Goal: Task Accomplishment & Management: Manage account settings

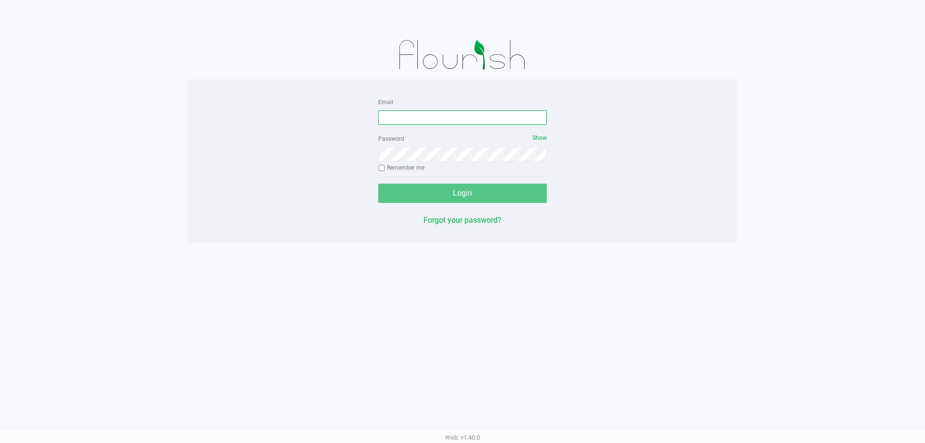
click at [511, 122] on input "Email" at bounding box center [462, 117] width 169 height 14
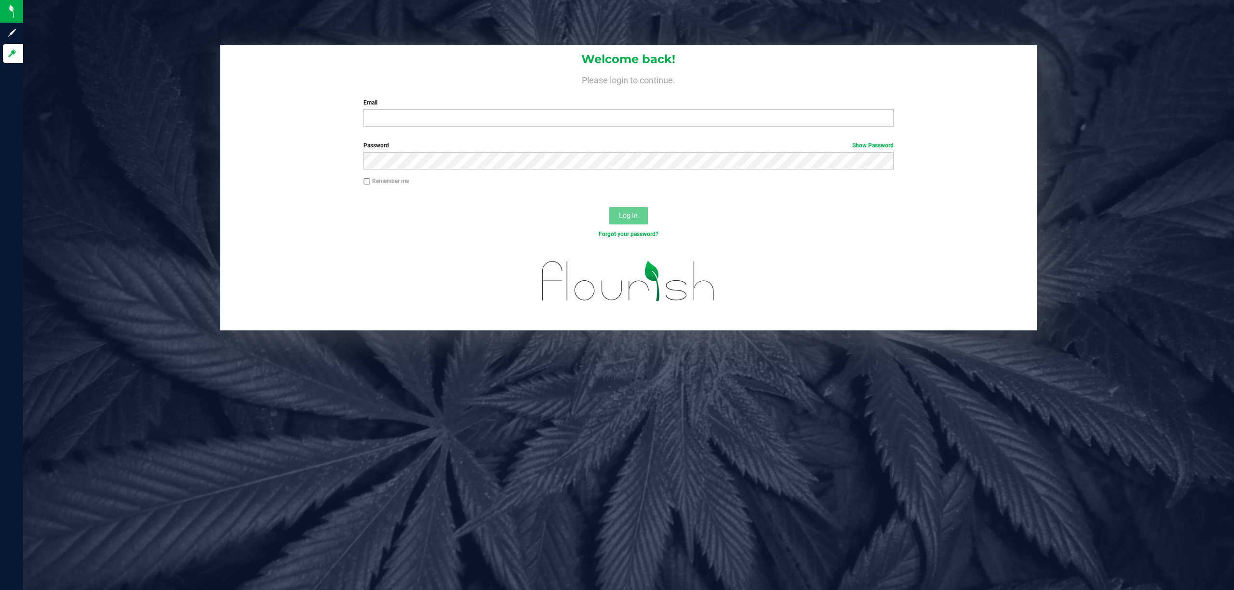
click at [530, 104] on label "Email" at bounding box center [628, 102] width 530 height 9
click at [530, 109] on input "Email" at bounding box center [628, 117] width 530 height 17
click at [527, 112] on input "Email" at bounding box center [628, 117] width 530 height 17
type input "jodavis@liveparallel.com"
click at [609, 207] on button "Log In" at bounding box center [628, 215] width 39 height 17
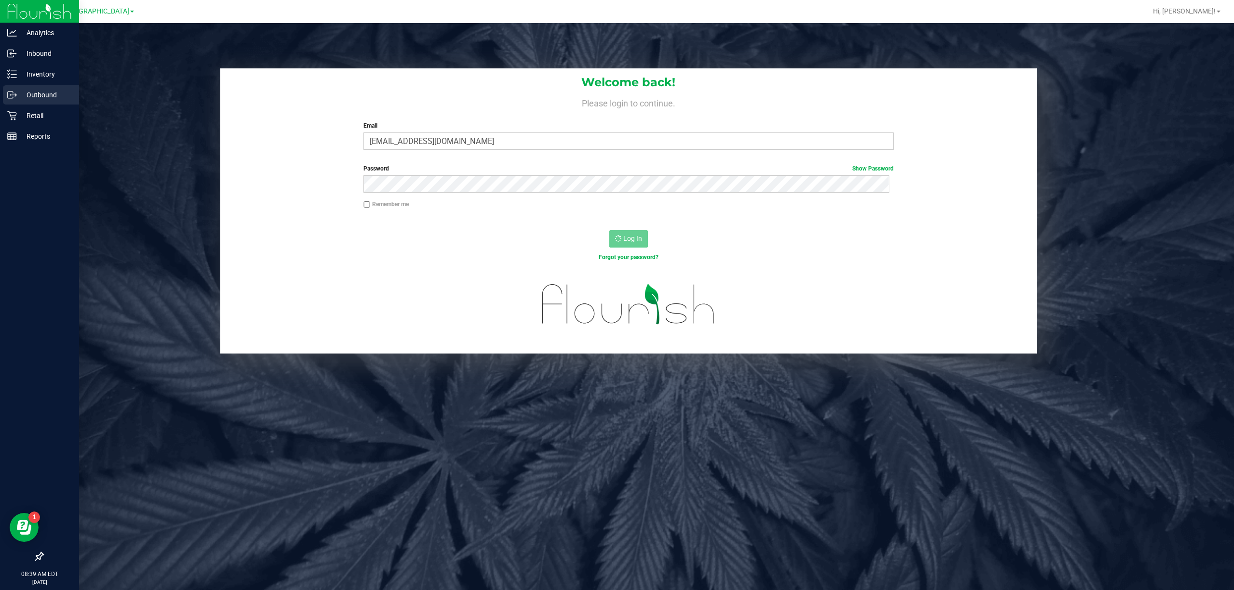
click at [37, 103] on div "Outbound" at bounding box center [41, 94] width 76 height 19
click at [37, 108] on div "Retail" at bounding box center [41, 115] width 76 height 19
click at [48, 102] on div "Outbound" at bounding box center [41, 94] width 76 height 19
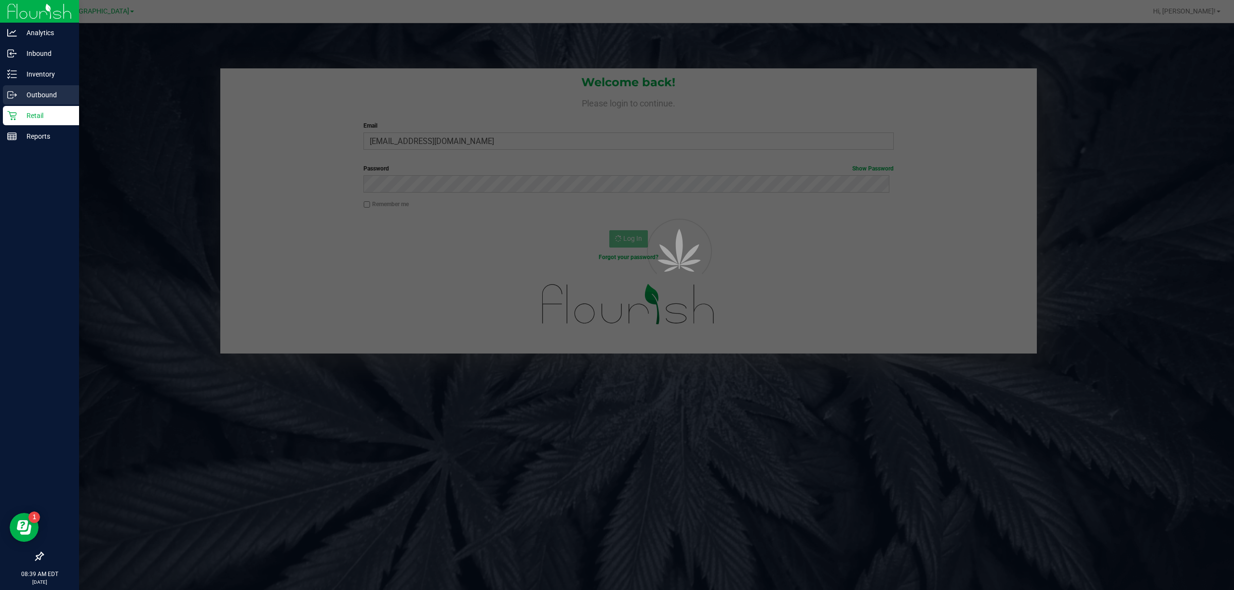
click at [44, 103] on div "Outbound" at bounding box center [41, 94] width 76 height 19
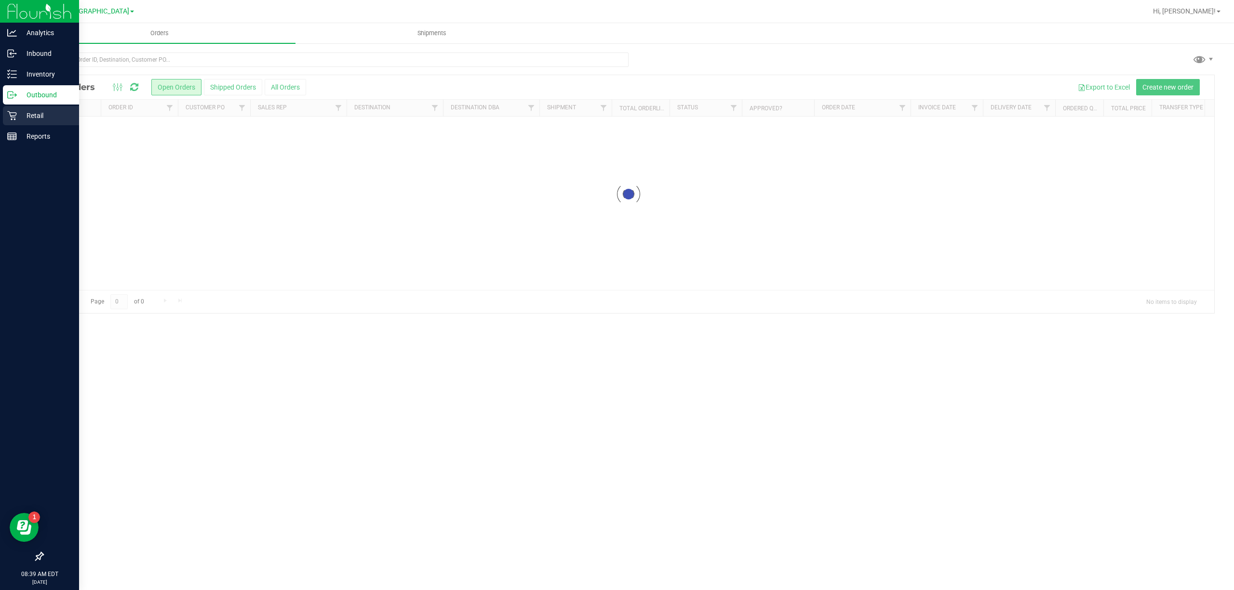
click at [13, 112] on icon at bounding box center [12, 116] width 10 height 10
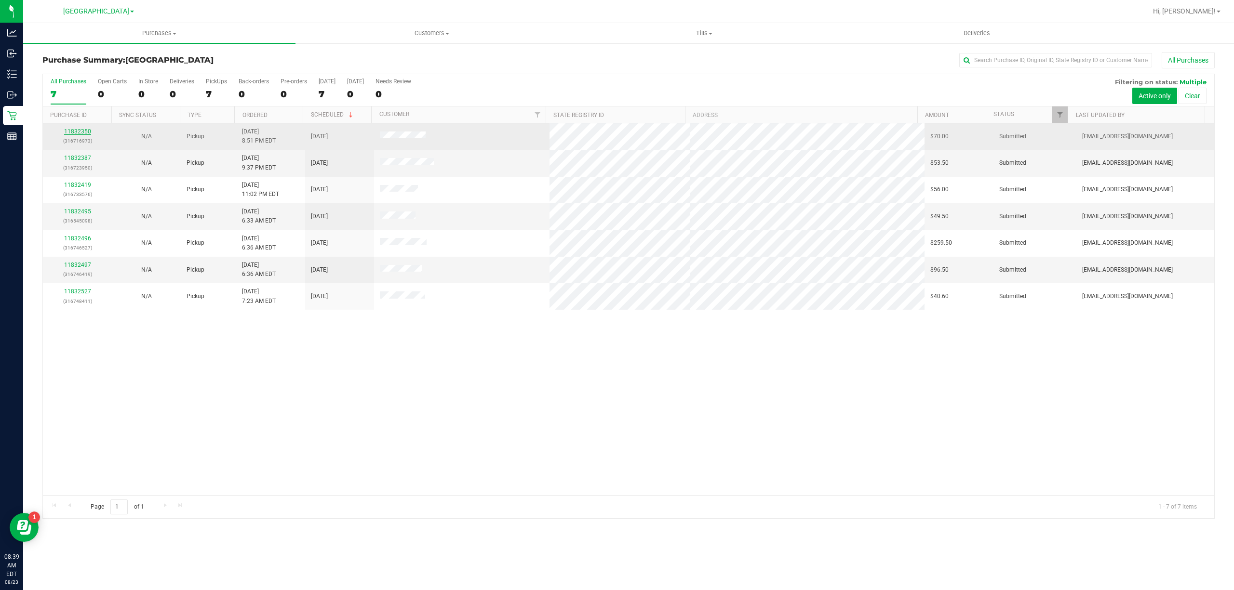
click at [78, 133] on link "11832350" at bounding box center [77, 131] width 27 height 7
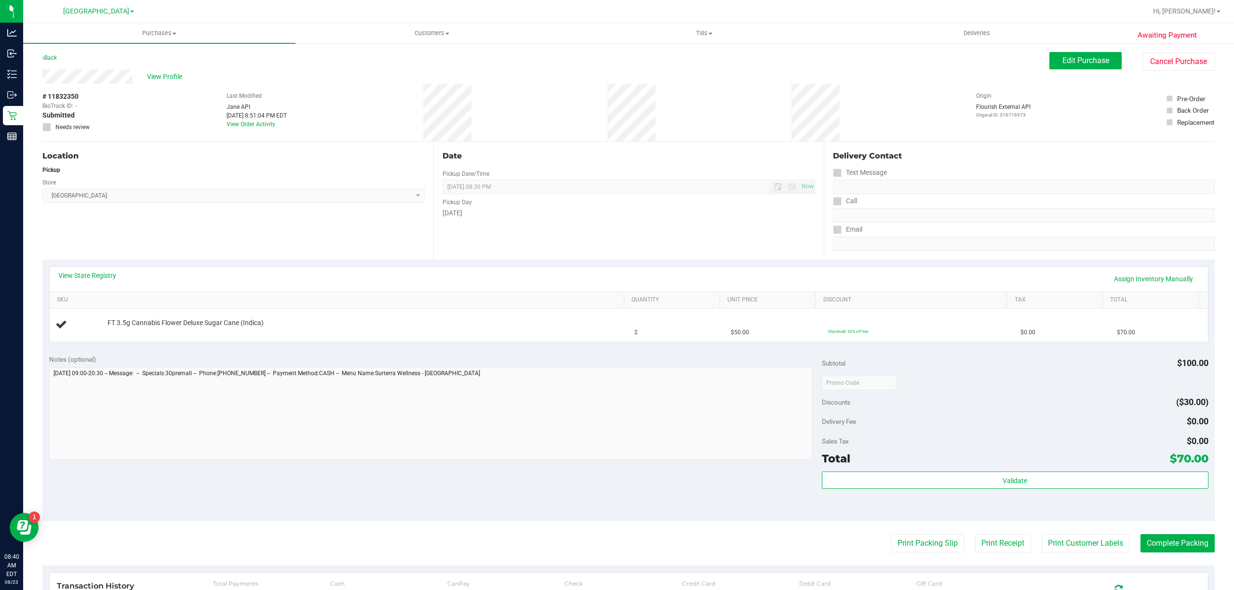
click at [1106, 290] on div "View State Registry Assign Inventory Manually" at bounding box center [629, 279] width 1158 height 25
drag, startPoint x: 1109, startPoint y: 289, endPoint x: 1115, endPoint y: 286, distance: 6.9
click at [1111, 288] on div "View State Registry Assign Inventory Manually" at bounding box center [629, 279] width 1158 height 25
click at [1115, 286] on link "Assign Inventory Manually" at bounding box center [1153, 279] width 92 height 16
click at [113, 330] on link "Add Package" at bounding box center [124, 329] width 35 height 7
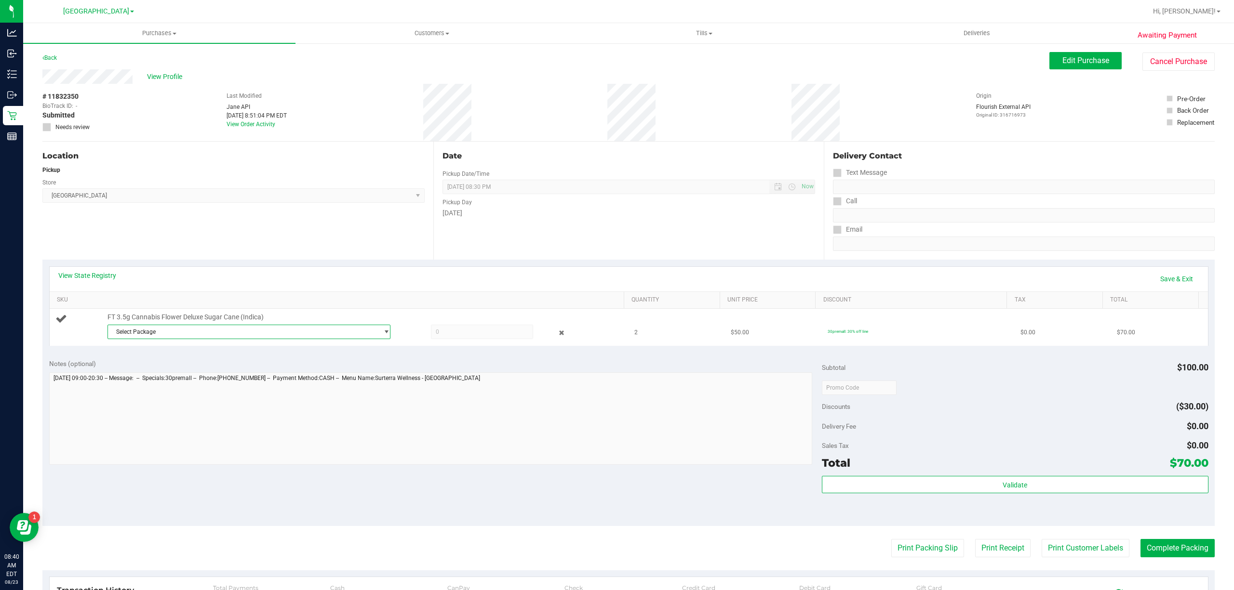
click at [176, 330] on span "Select Package" at bounding box center [243, 331] width 270 height 13
click at [200, 389] on span "( W-JUN25DSC01-0623 | orig: FLSRWGM-20250630-1496 )" at bounding box center [244, 386] width 152 height 7
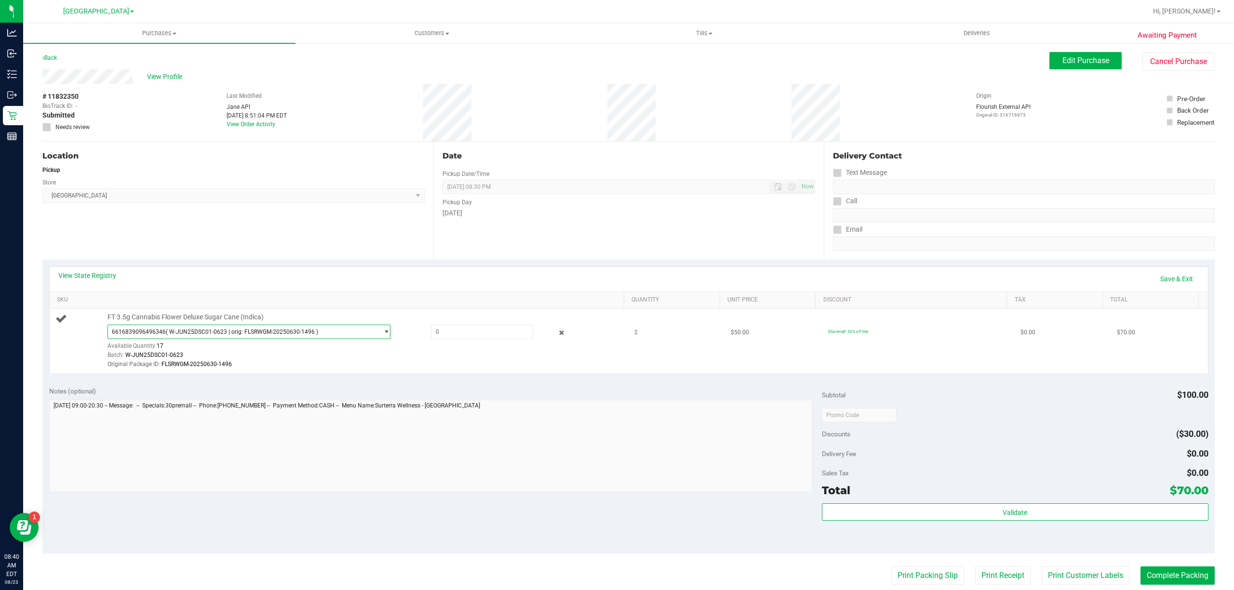
click at [253, 337] on span "6616839096496346 ( W-JUN25DSC01-0623 | orig: FLSRWGM-20250630-1496 )" at bounding box center [243, 331] width 270 height 13
click at [229, 372] on span "( W-MAY25DSC01-0522 | orig: FLSRWGM-20250529-1043 )" at bounding box center [244, 373] width 152 height 7
click at [486, 334] on span at bounding box center [482, 332] width 102 height 14
type input "2"
click at [1181, 287] on div "View State Registry Save & Exit" at bounding box center [629, 279] width 1158 height 25
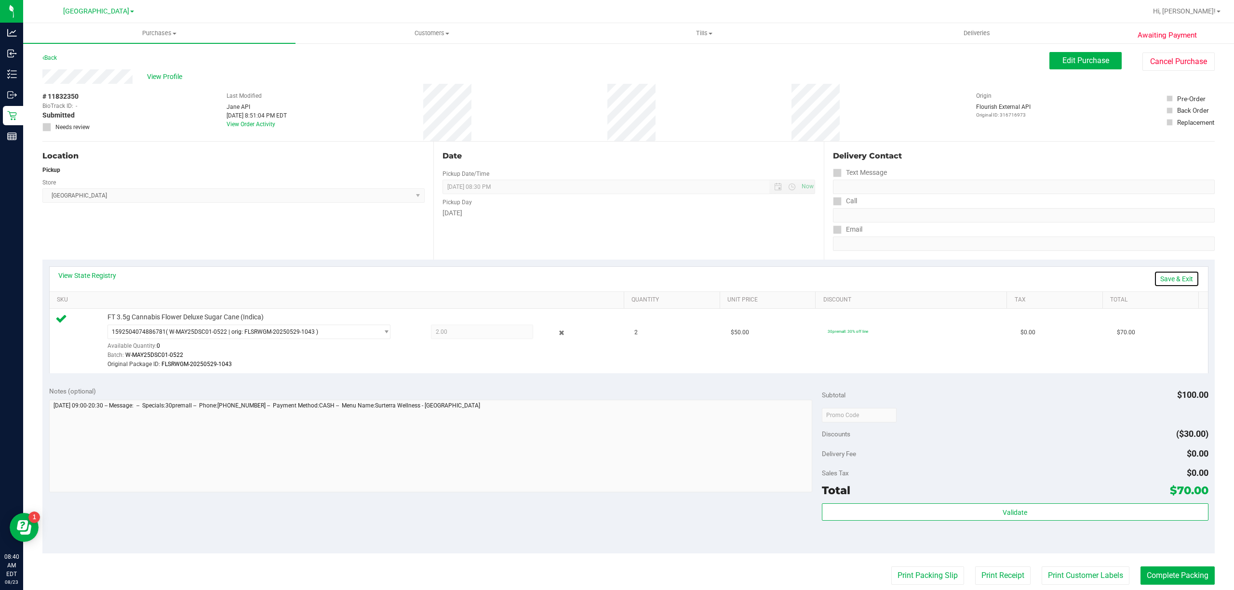
click at [1178, 281] on link "Save & Exit" at bounding box center [1176, 279] width 45 height 16
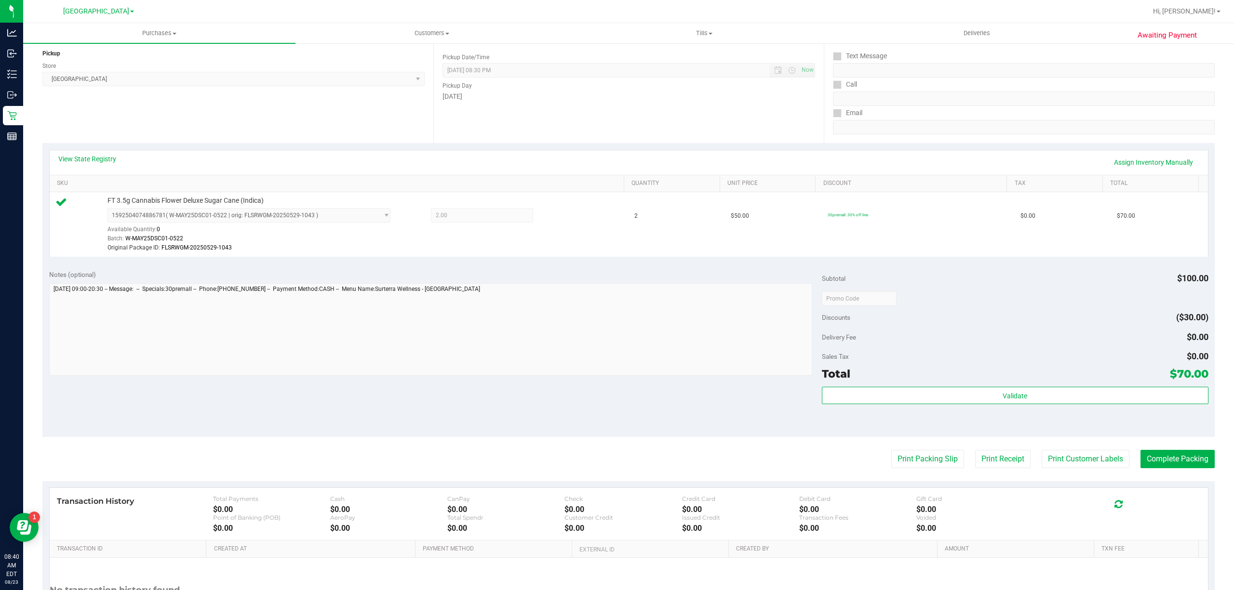
scroll to position [208, 0]
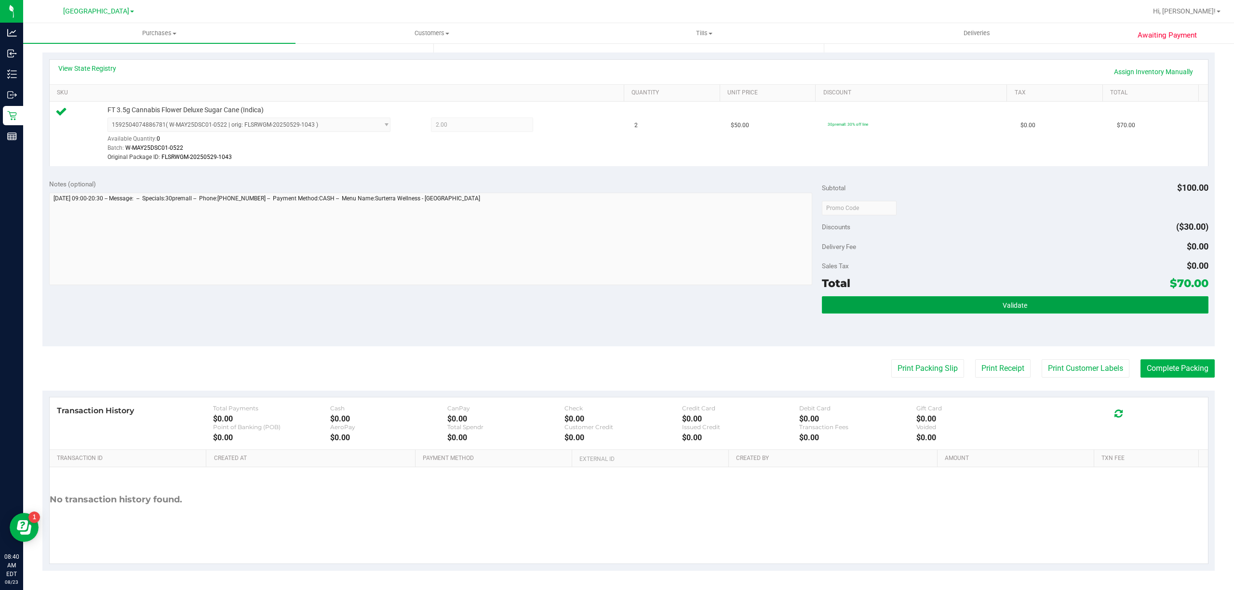
click at [1049, 311] on button "Validate" at bounding box center [1015, 304] width 386 height 17
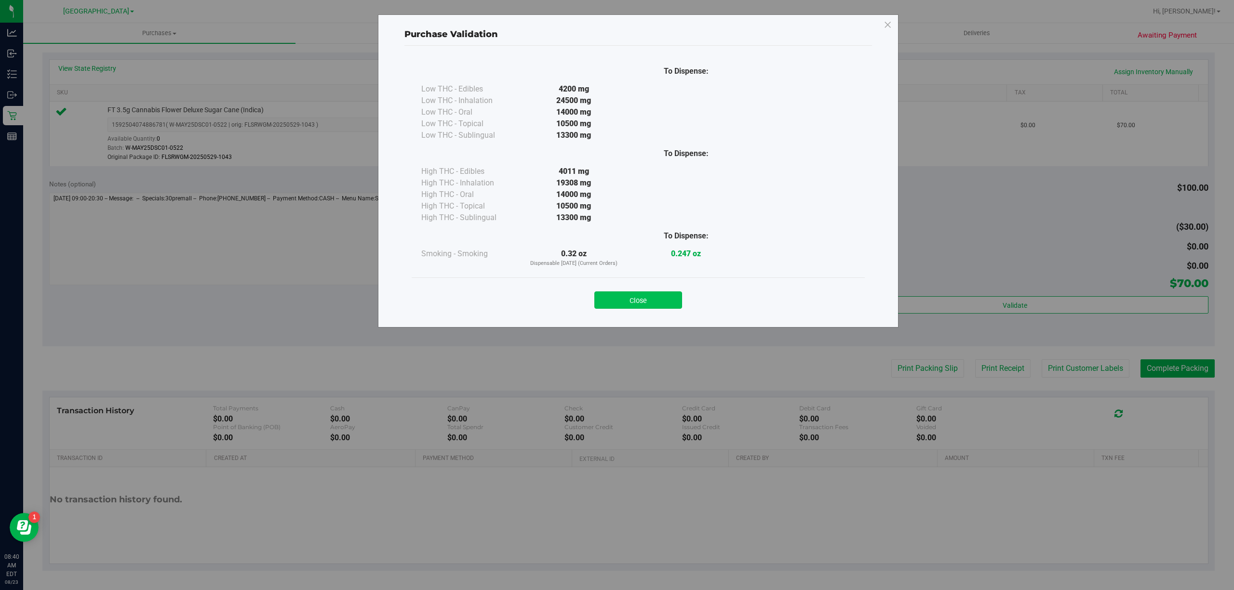
click at [664, 295] on button "Close" at bounding box center [638, 300] width 88 height 17
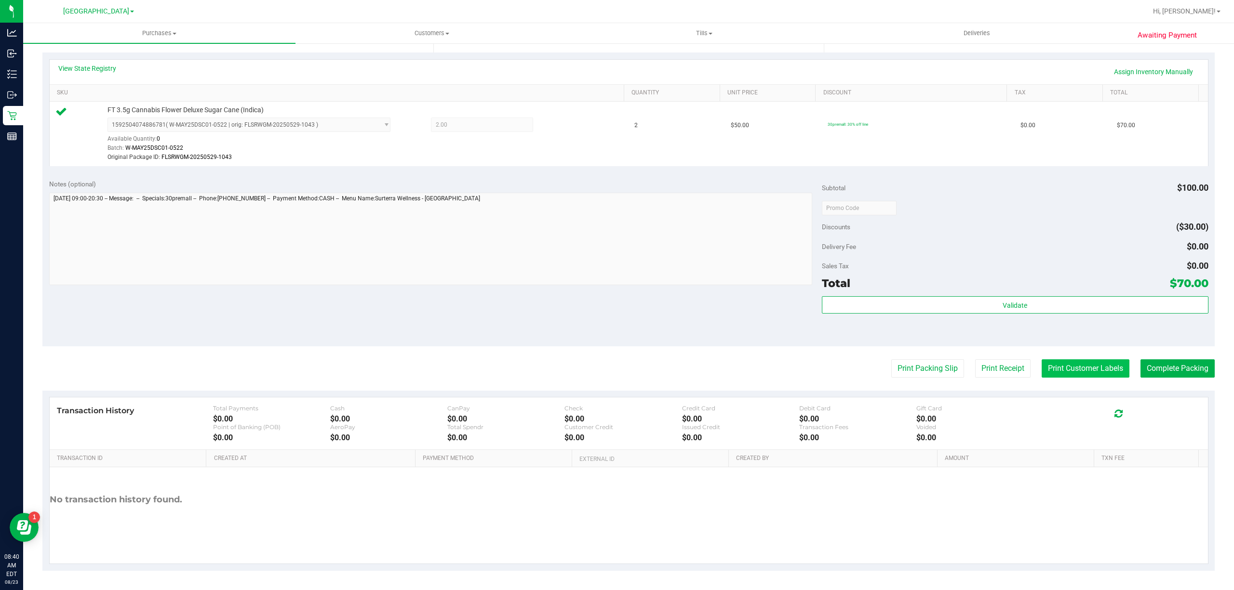
click at [1098, 370] on button "Print Customer Labels" at bounding box center [1085, 368] width 88 height 18
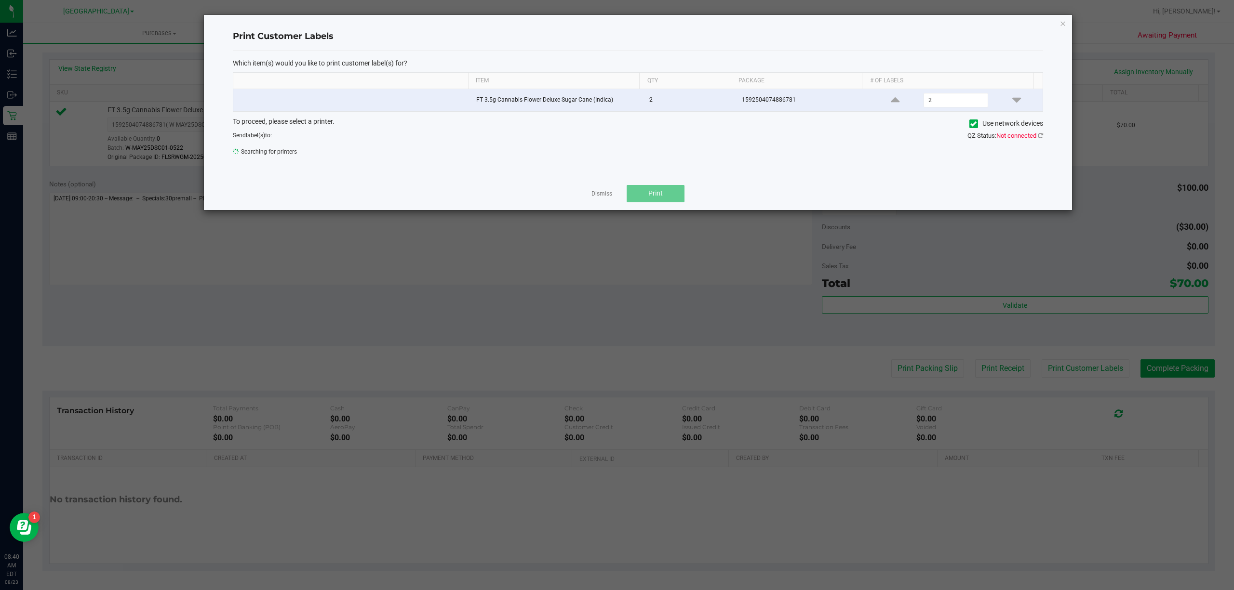
click at [681, 182] on div "Dismiss Print" at bounding box center [638, 193] width 810 height 33
click at [669, 185] on div "Dismiss Print" at bounding box center [638, 193] width 810 height 33
click at [1039, 130] on span "Use network devices" at bounding box center [1006, 124] width 74 height 14
click at [1039, 132] on div "To proceed, please select a printer. Use network devices Send label(s) to: Sear…" at bounding box center [638, 139] width 810 height 45
click at [1039, 136] on icon at bounding box center [1040, 136] width 5 height 6
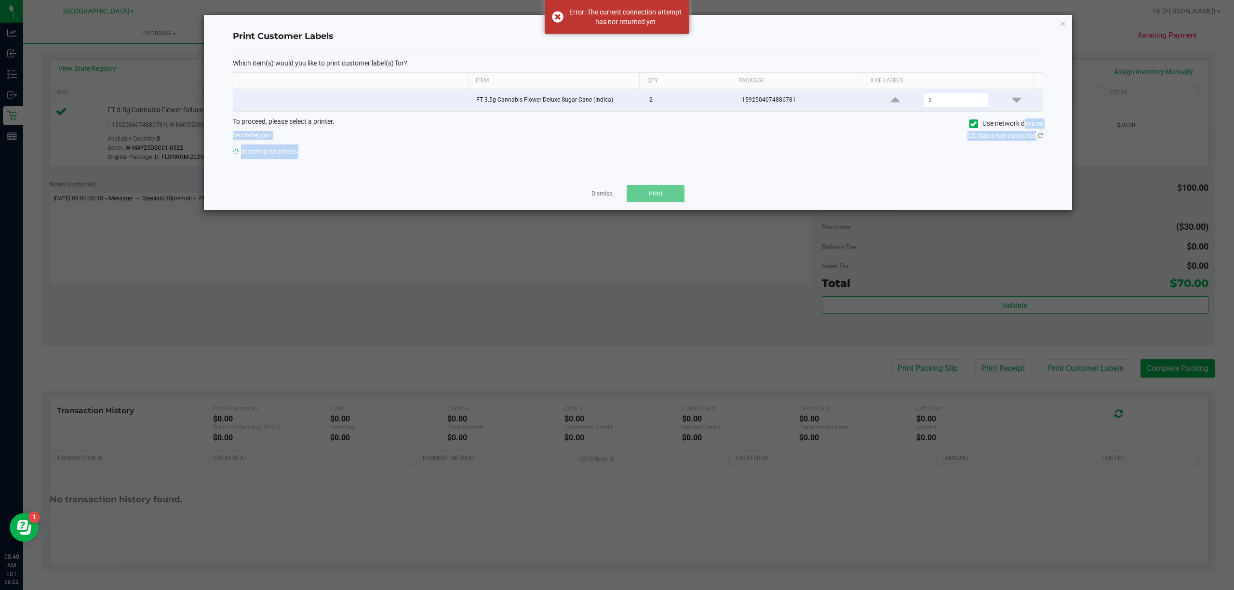
click at [937, 180] on div "Dismiss Print" at bounding box center [638, 193] width 810 height 33
drag, startPoint x: 1031, startPoint y: 135, endPoint x: 1040, endPoint y: 133, distance: 8.8
click at [1032, 134] on span "Not connected" at bounding box center [1016, 135] width 40 height 7
click at [1041, 133] on icon at bounding box center [1040, 136] width 5 height 6
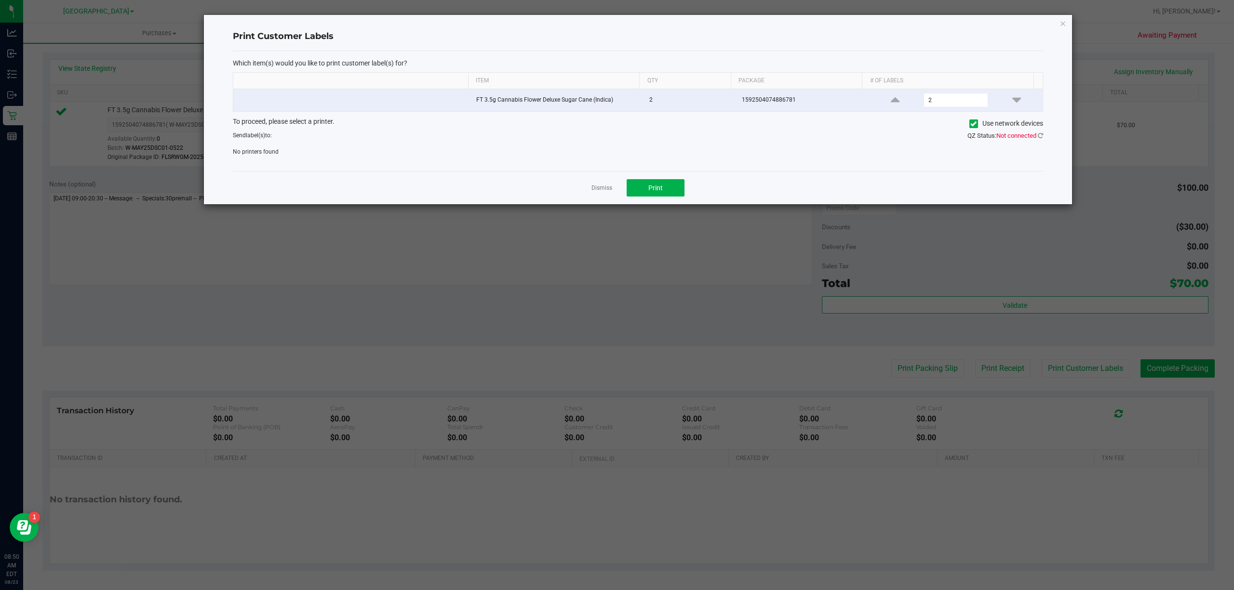
click at [1038, 132] on div "QZ Status: Not connected" at bounding box center [844, 136] width 412 height 10
click at [1040, 133] on icon at bounding box center [1040, 136] width 8 height 8
click at [611, 192] on link "Dismiss" at bounding box center [601, 188] width 21 height 8
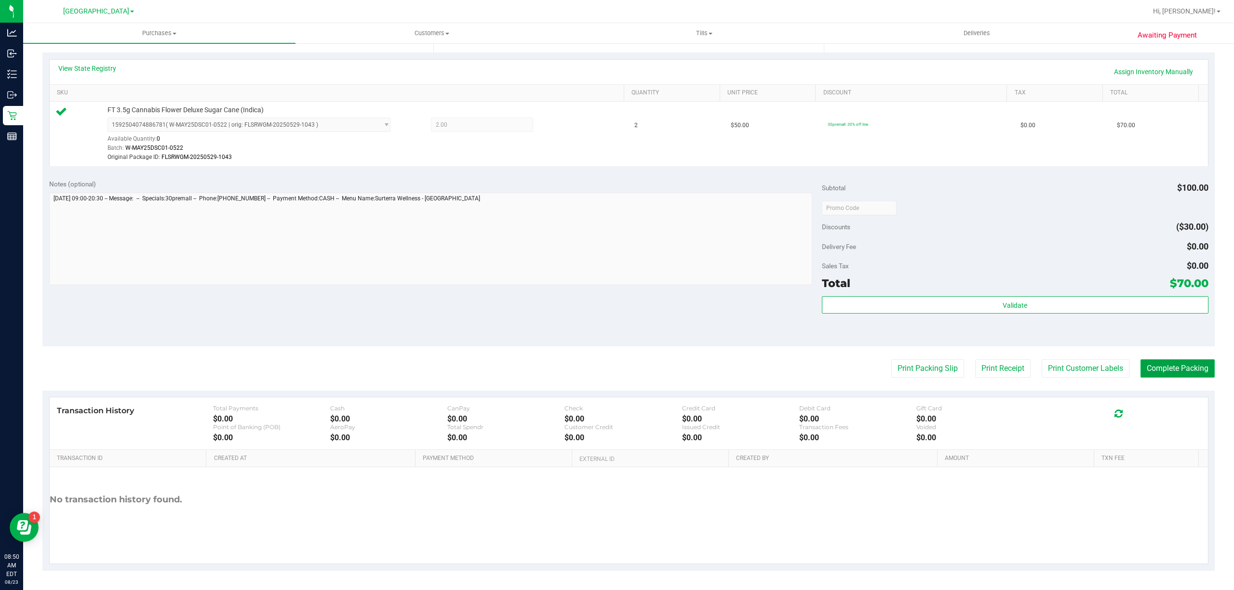
click at [1178, 374] on button "Complete Packing" at bounding box center [1177, 368] width 74 height 18
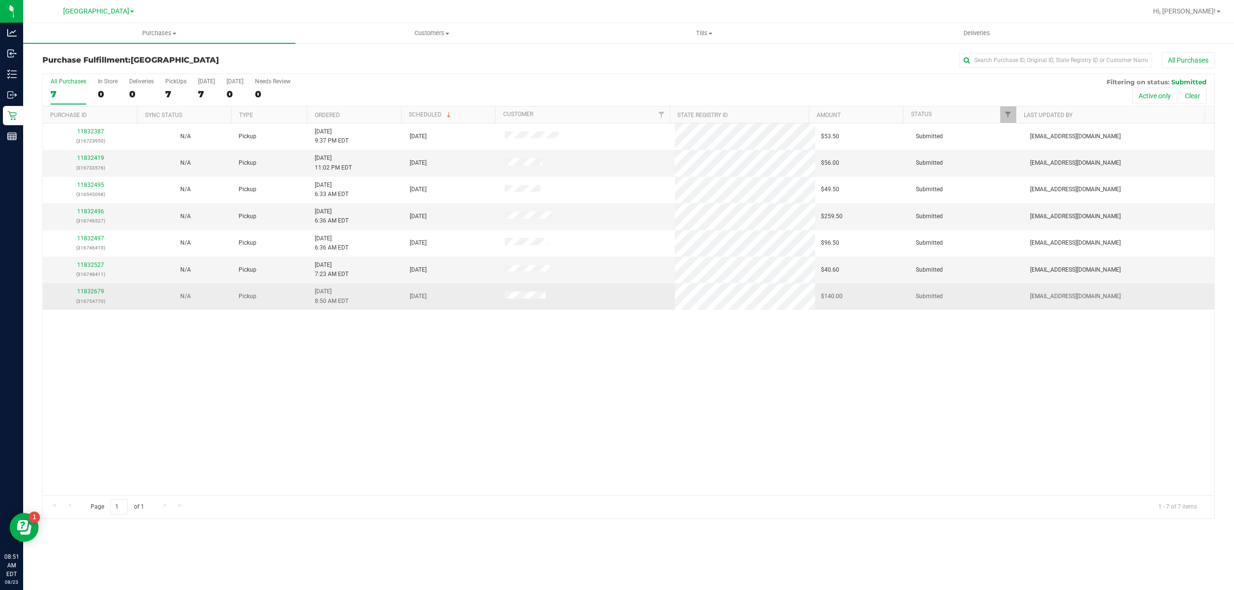
click at [105, 293] on div "11832679 (316754770)" at bounding box center [90, 296] width 83 height 18
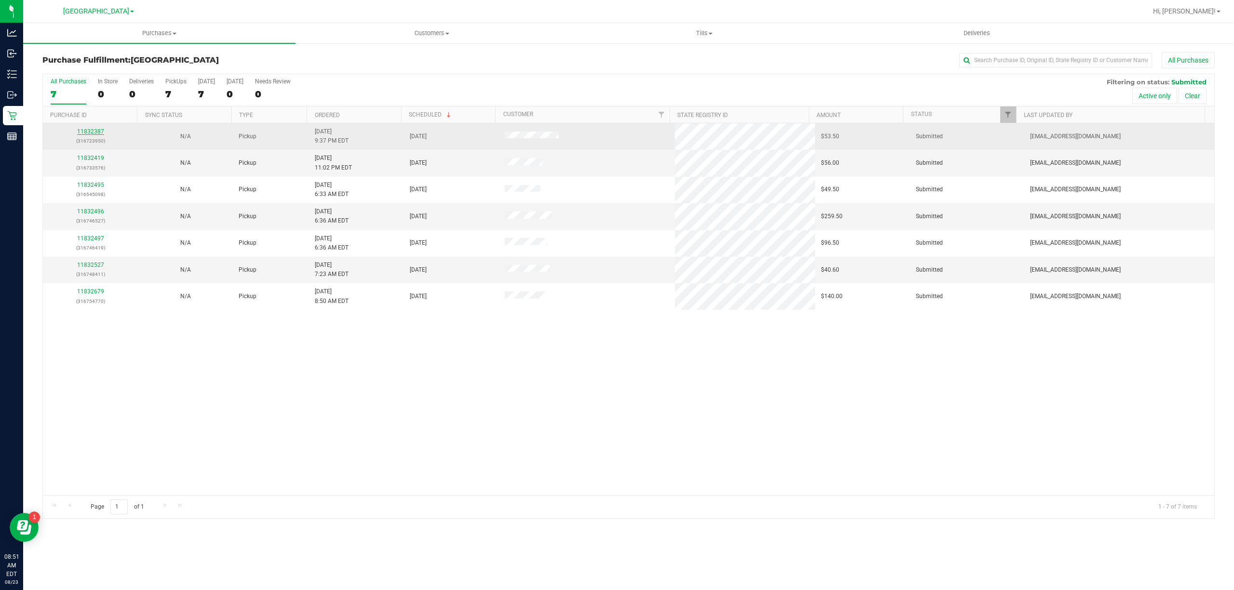
click at [93, 131] on link "11832387" at bounding box center [90, 131] width 27 height 7
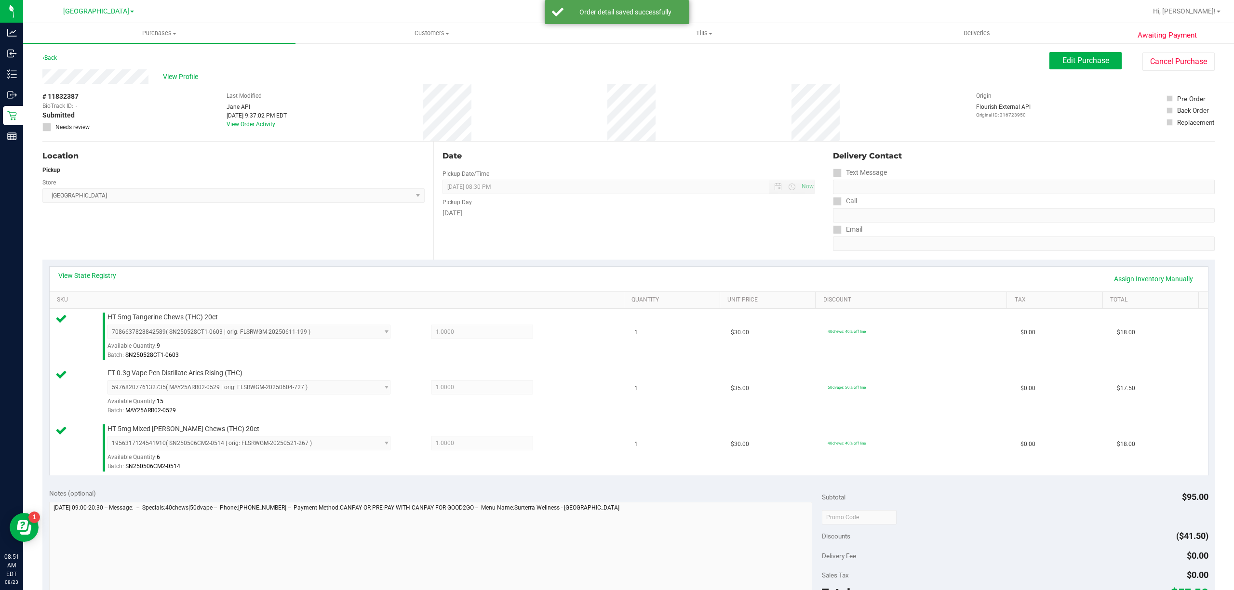
scroll to position [311, 0]
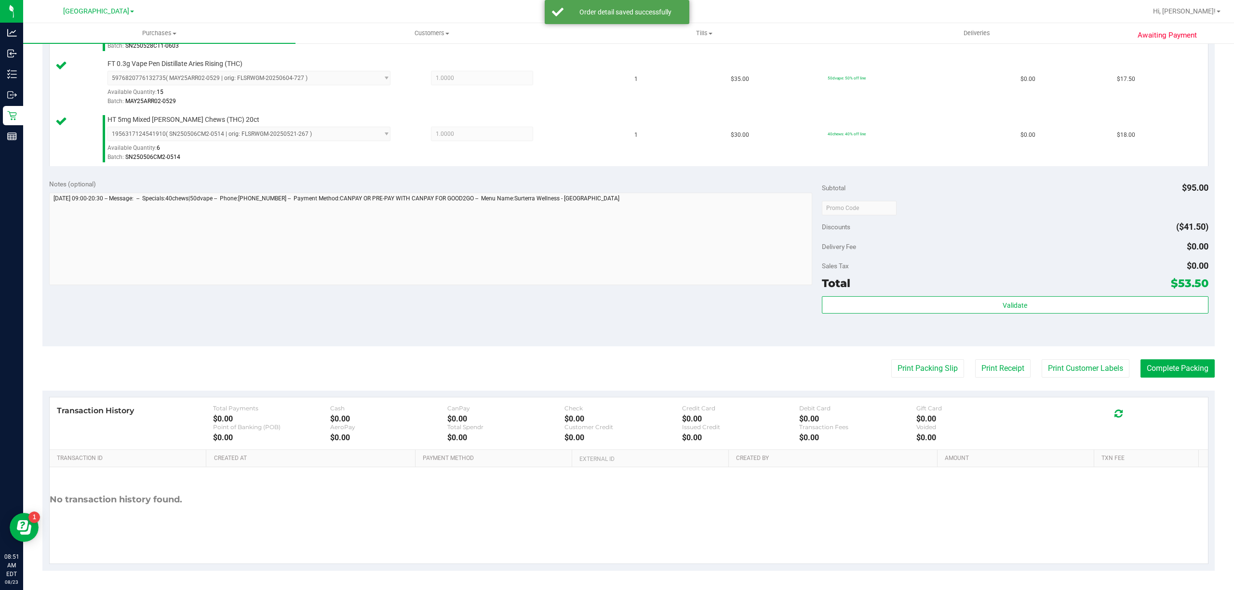
click at [975, 340] on div "Notes (optional) Subtotal $95.00 Discounts ($41.50) Delivery Fee $0.00 Sales Ta…" at bounding box center [628, 259] width 1172 height 173
click at [996, 331] on div "Validate" at bounding box center [1015, 317] width 386 height 43
click at [996, 315] on div "Validate" at bounding box center [1015, 317] width 386 height 43
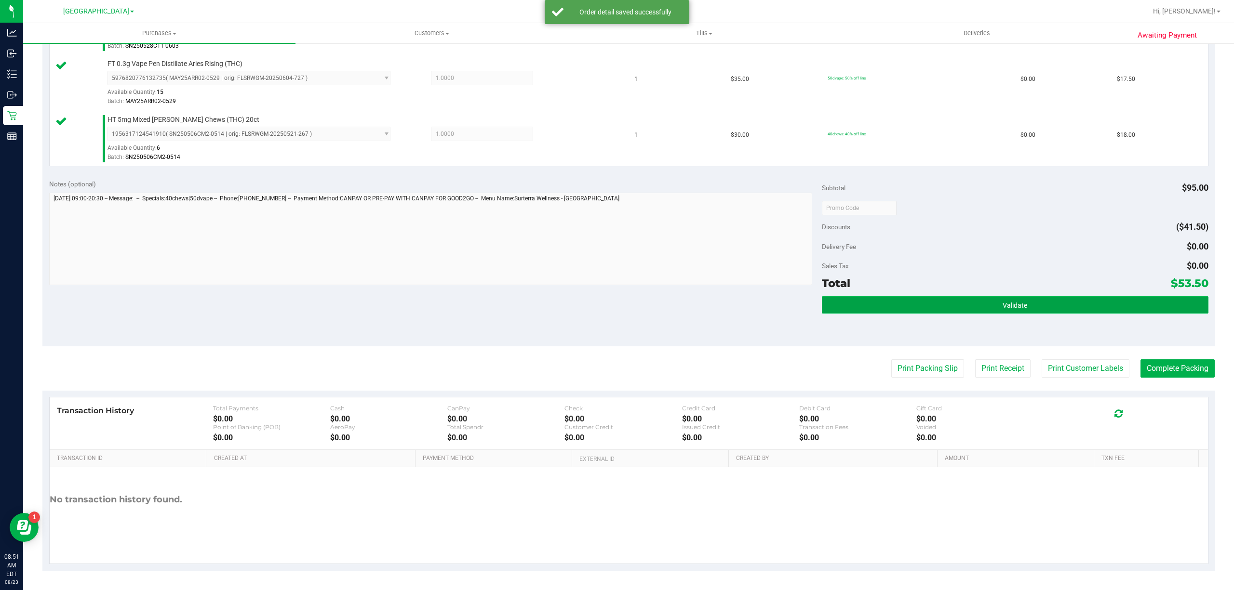
click at [969, 305] on button "Validate" at bounding box center [1015, 304] width 386 height 17
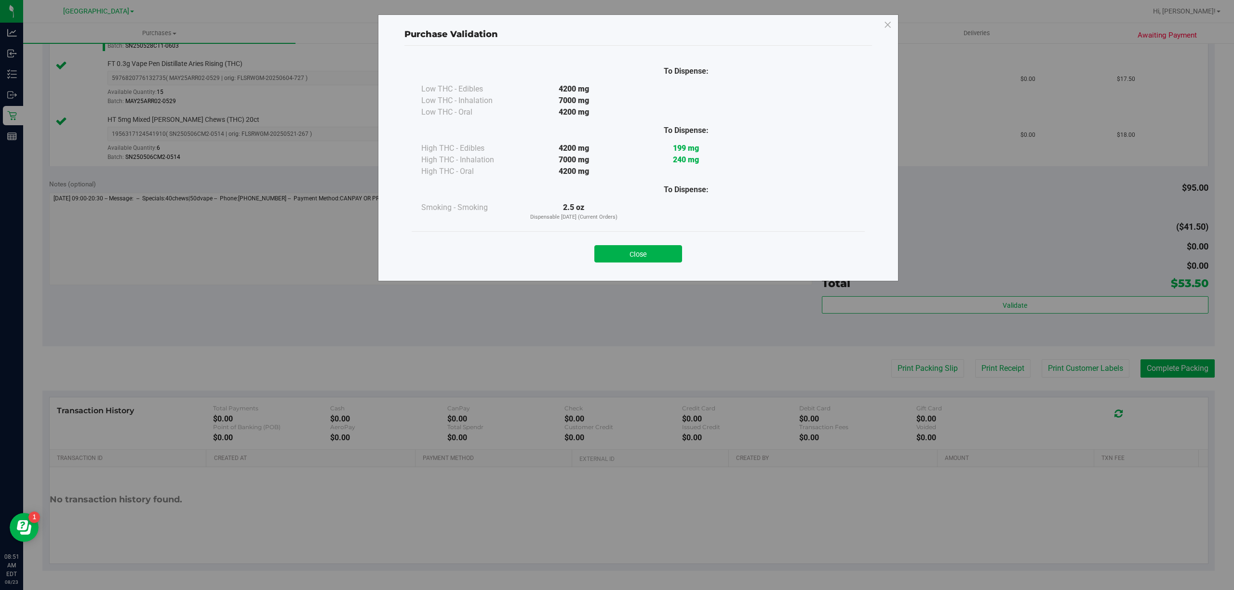
click at [626, 247] on button "Close" at bounding box center [638, 253] width 88 height 17
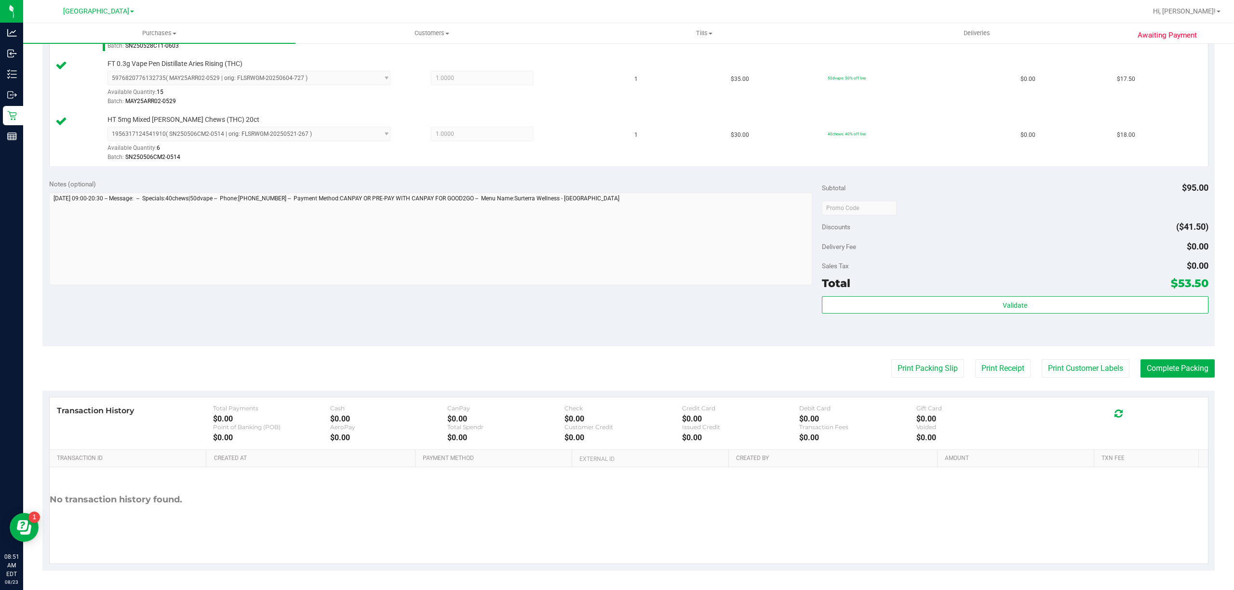
click at [1115, 357] on purchase-details "Back Edit Purchase Cancel Purchase View Profile # 11832387 BioTrack ID: - Submi…" at bounding box center [628, 157] width 1172 height 828
click at [1107, 371] on button "Print Customer Labels" at bounding box center [1085, 368] width 88 height 18
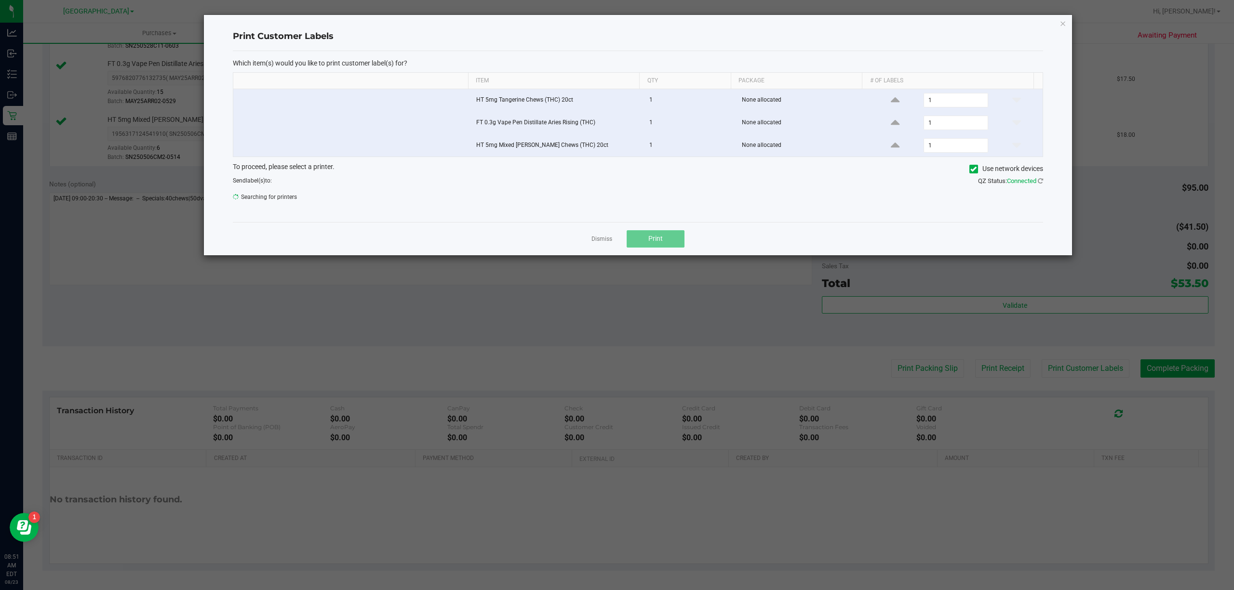
click at [658, 240] on span "Print" at bounding box center [655, 239] width 14 height 8
click at [599, 204] on span "ZEBRA-1" at bounding box center [631, 199] width 797 height 13
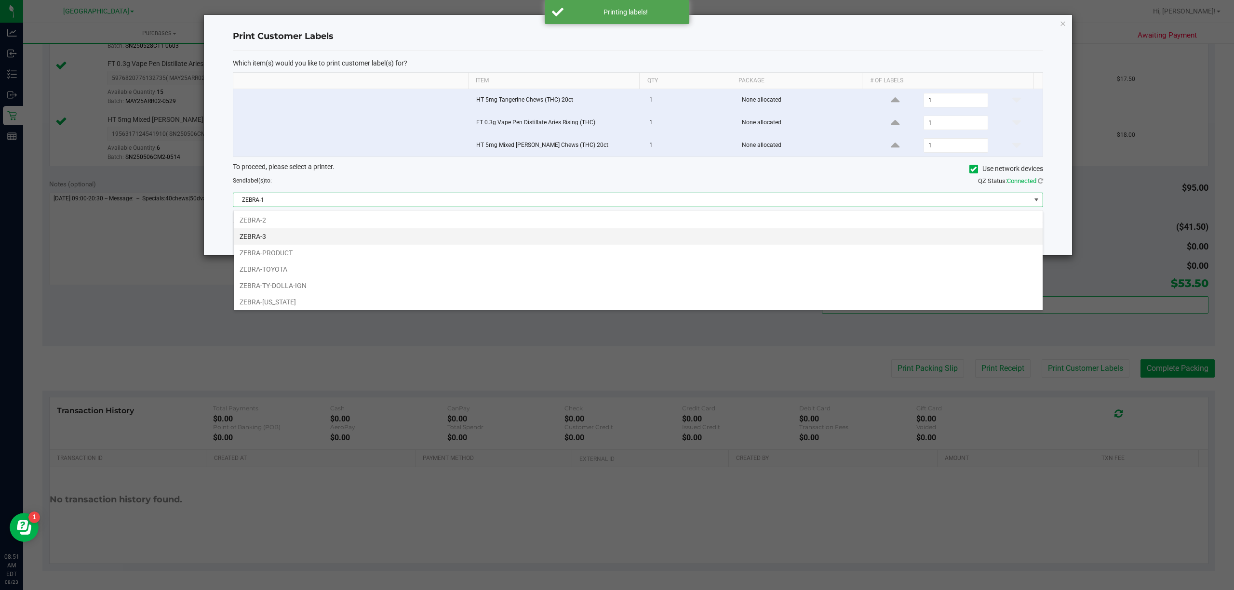
scroll to position [20, 0]
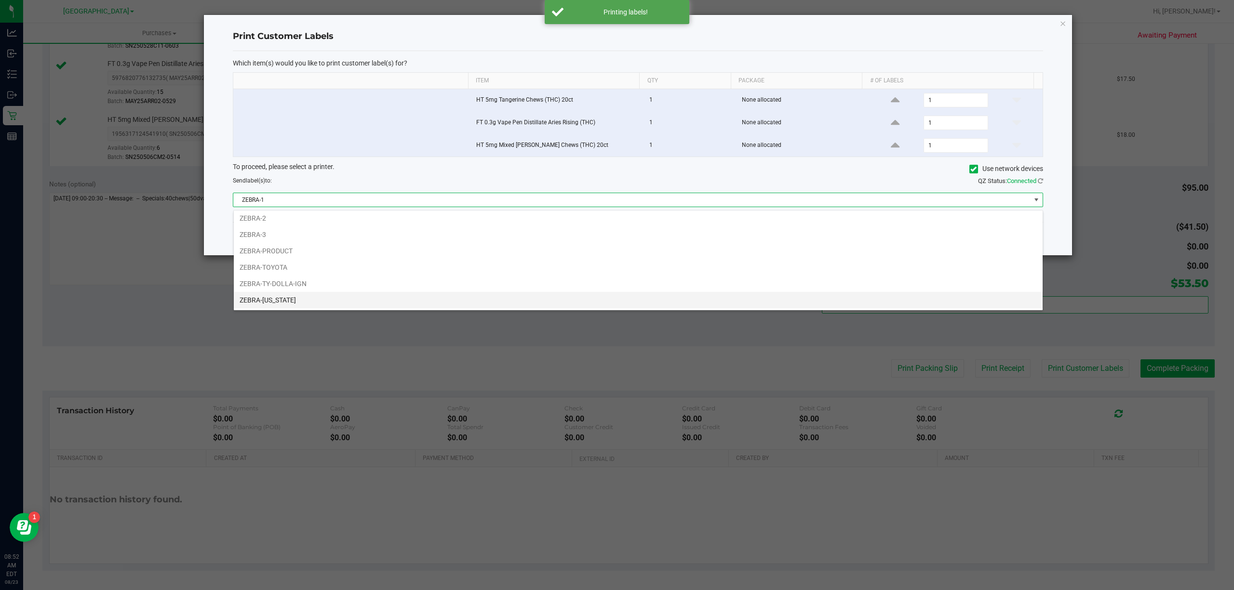
click at [297, 305] on li "ZEBRA-[US_STATE]" at bounding box center [638, 300] width 809 height 16
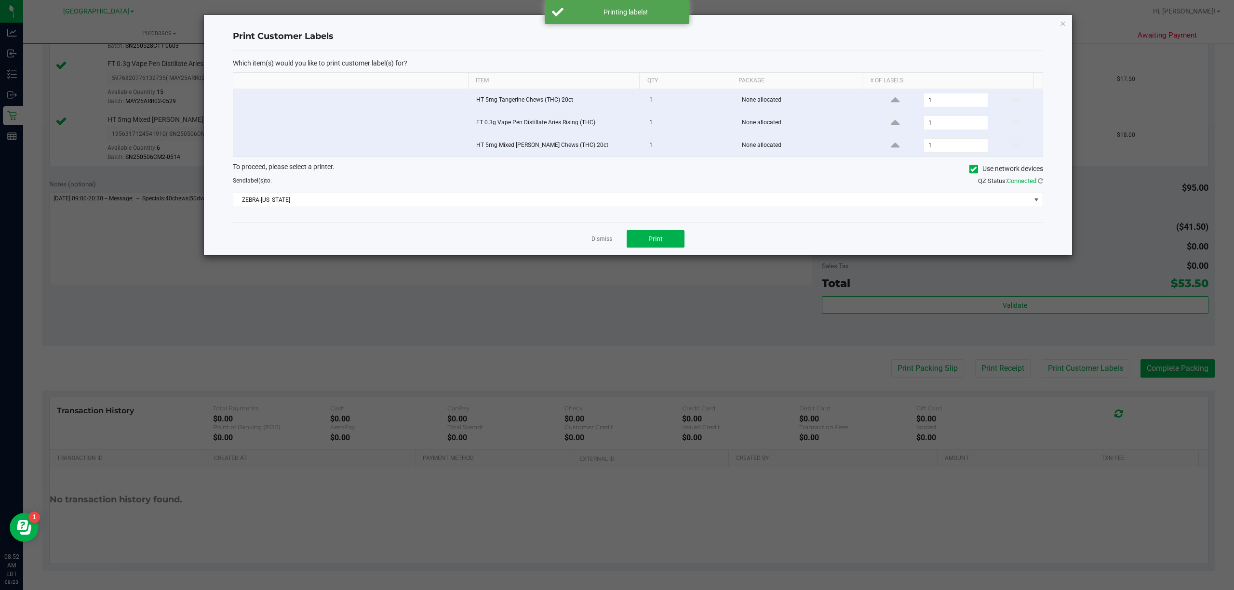
click at [691, 236] on div "Dismiss Print" at bounding box center [638, 238] width 810 height 33
click at [679, 238] on button "Print" at bounding box center [655, 238] width 58 height 17
click at [607, 243] on link "Dismiss" at bounding box center [601, 239] width 21 height 8
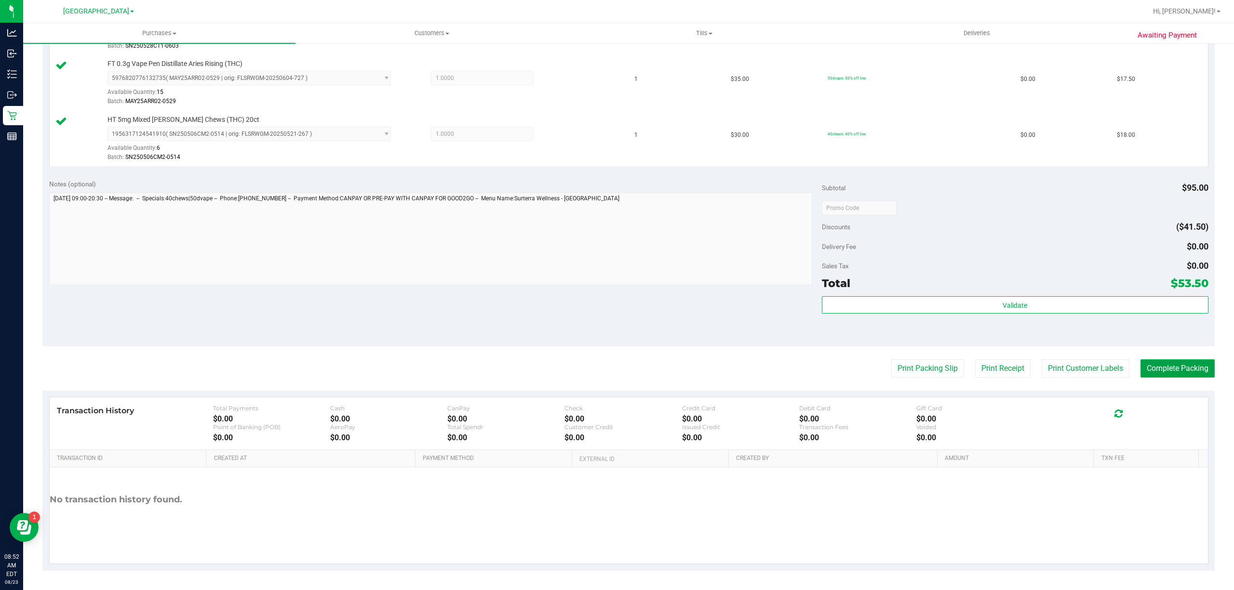
click at [1154, 367] on button "Complete Packing" at bounding box center [1177, 368] width 74 height 18
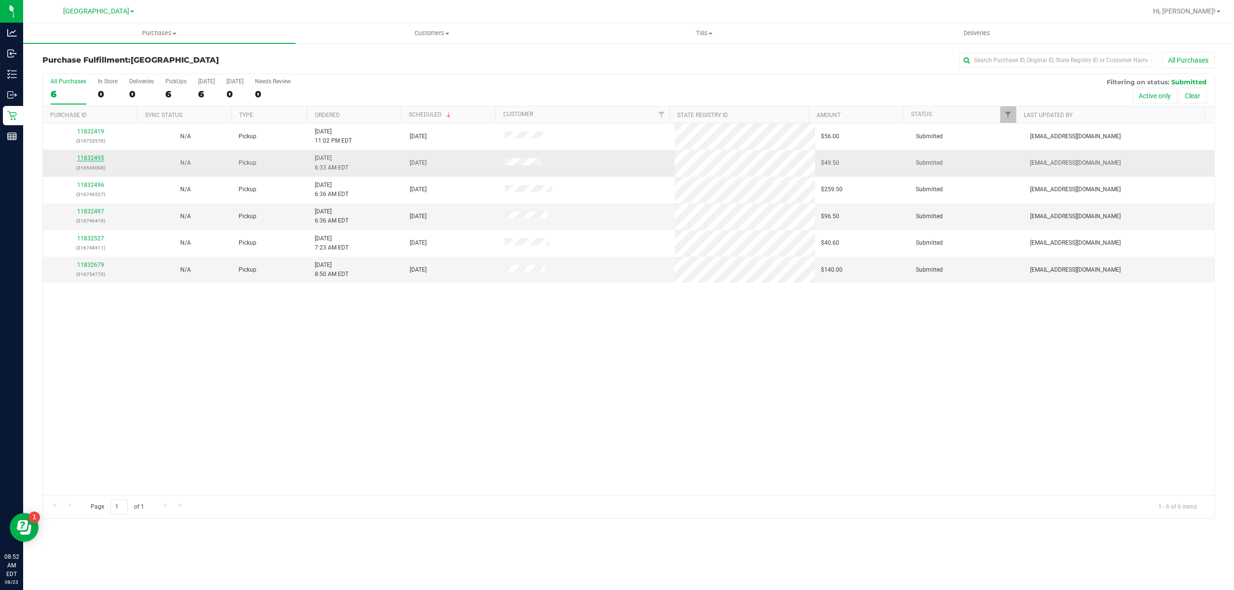
click at [99, 159] on link "11832495" at bounding box center [90, 158] width 27 height 7
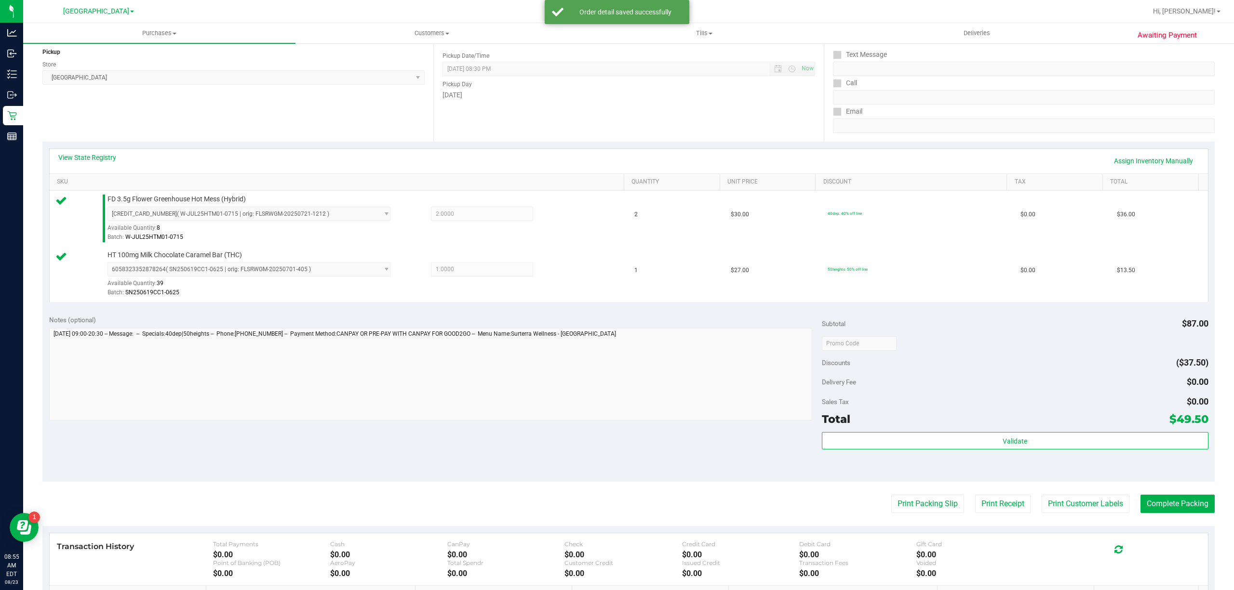
scroll to position [255, 0]
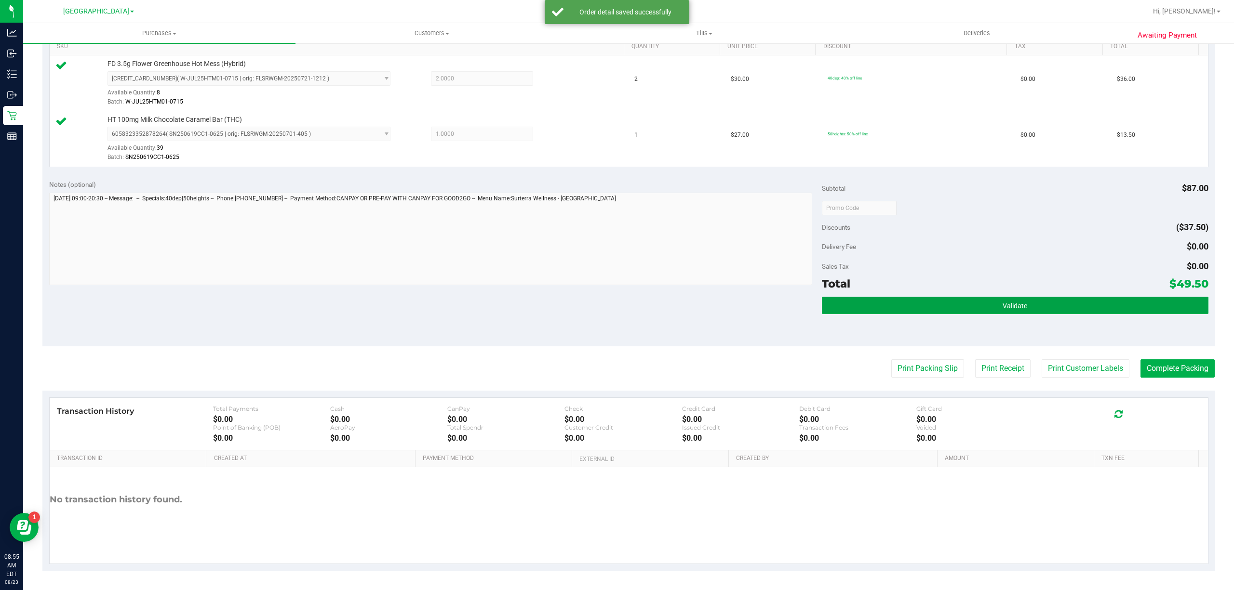
click at [1037, 311] on button "Validate" at bounding box center [1015, 305] width 386 height 17
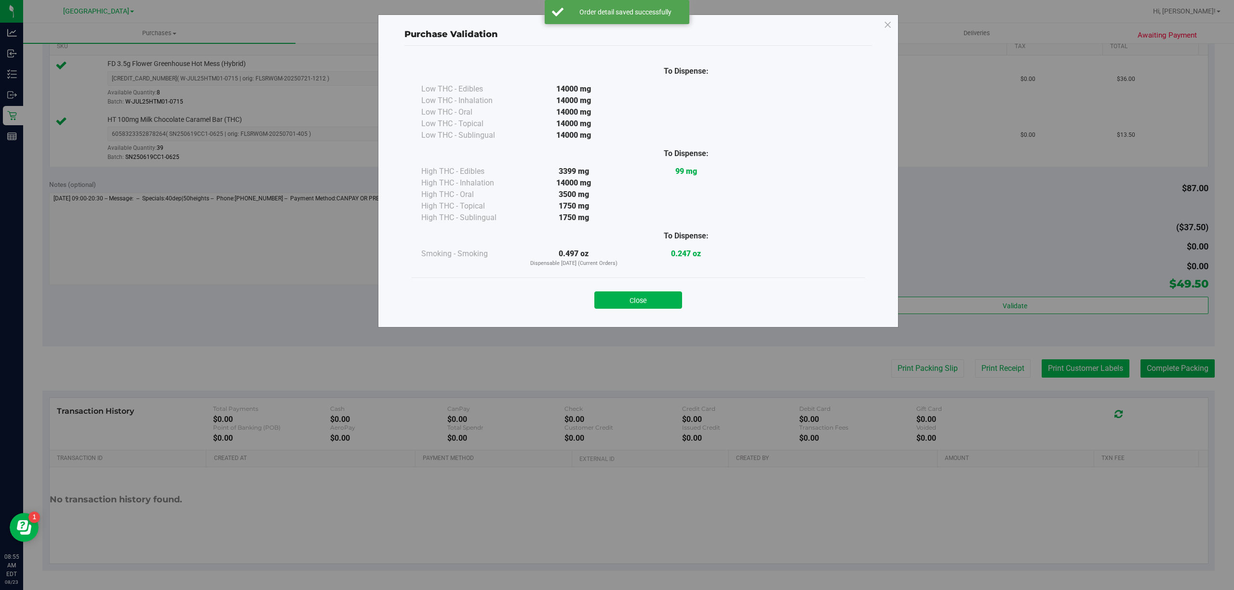
click at [1045, 368] on div "Purchase Validation To Dispense: Low THC - Edibles 14000 mg" at bounding box center [620, 295] width 1241 height 590
click at [664, 310] on div "Close" at bounding box center [638, 297] width 453 height 39
click at [685, 293] on div "Close" at bounding box center [638, 297] width 439 height 24
click at [675, 293] on button "Close" at bounding box center [638, 300] width 88 height 17
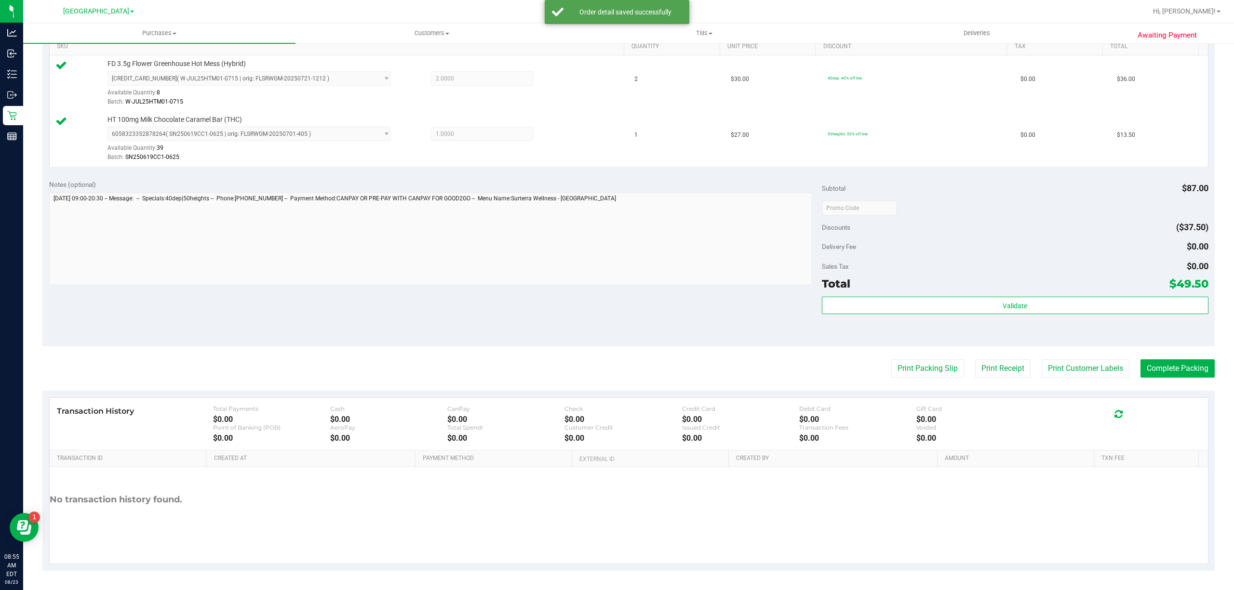
click at [1086, 398] on div "Transaction History Total Payments $0.00 Cash $0.00 CanPay $0.00 Check $0.00 Cr…" at bounding box center [629, 424] width 1158 height 53
click at [1085, 362] on button "Print Customer Labels" at bounding box center [1085, 368] width 88 height 18
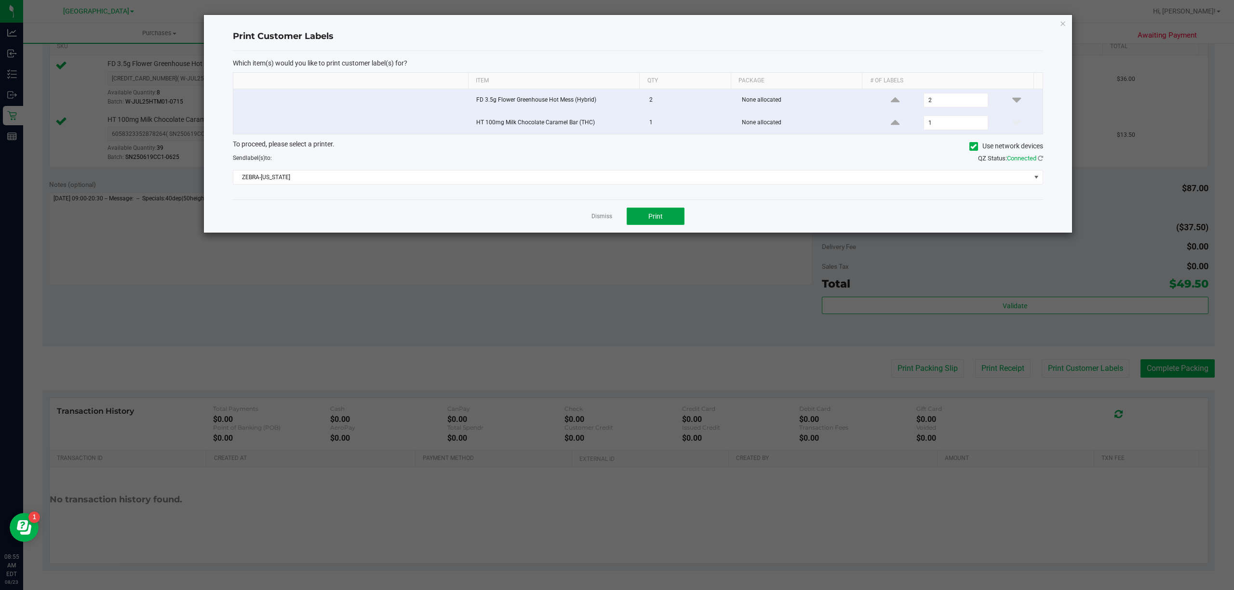
click at [638, 214] on button "Print" at bounding box center [655, 216] width 58 height 17
click at [596, 216] on link "Dismiss" at bounding box center [601, 217] width 21 height 8
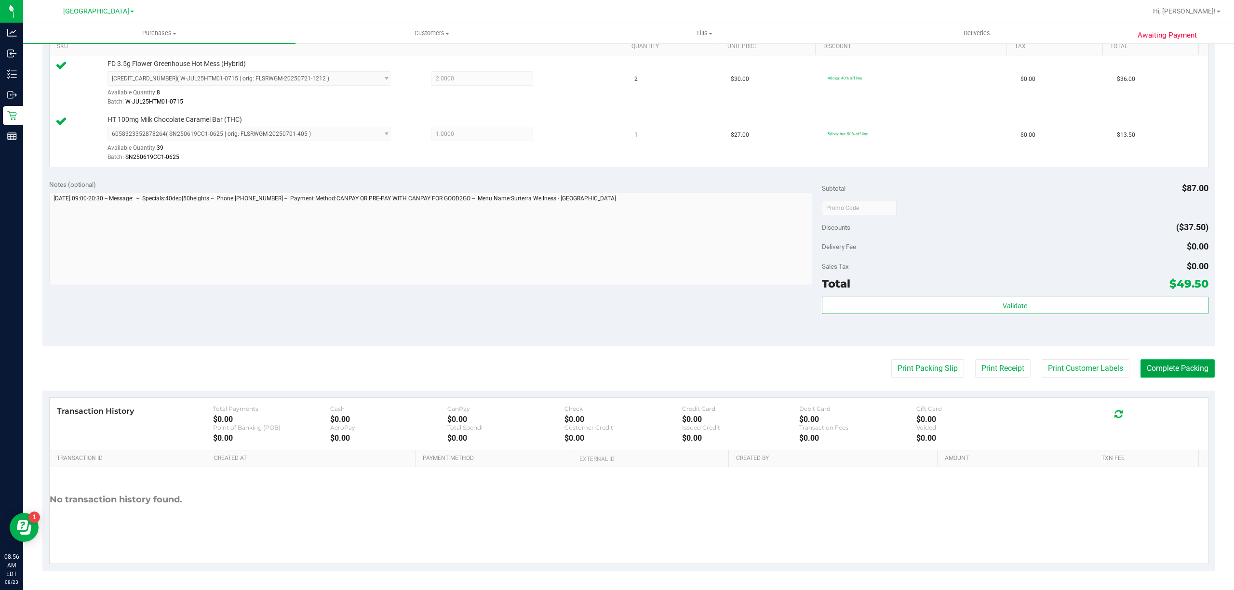
click at [1203, 364] on button "Complete Packing" at bounding box center [1177, 368] width 74 height 18
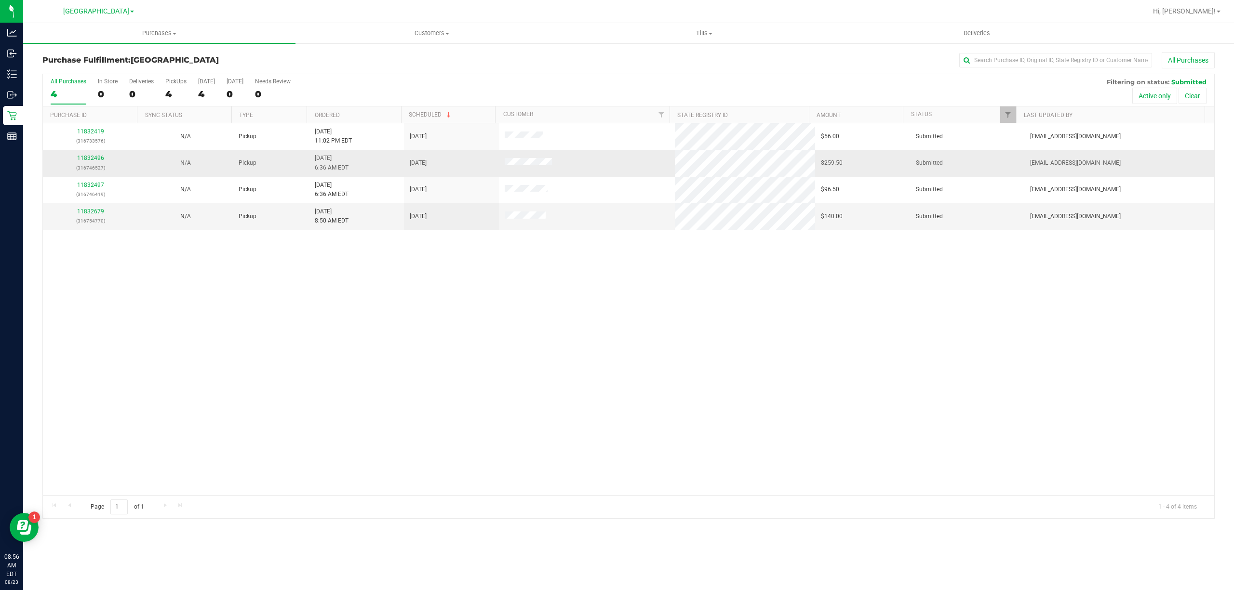
click at [88, 163] on div "11832496 (316746527)" at bounding box center [90, 163] width 83 height 18
click at [97, 159] on link "11832496" at bounding box center [90, 158] width 27 height 7
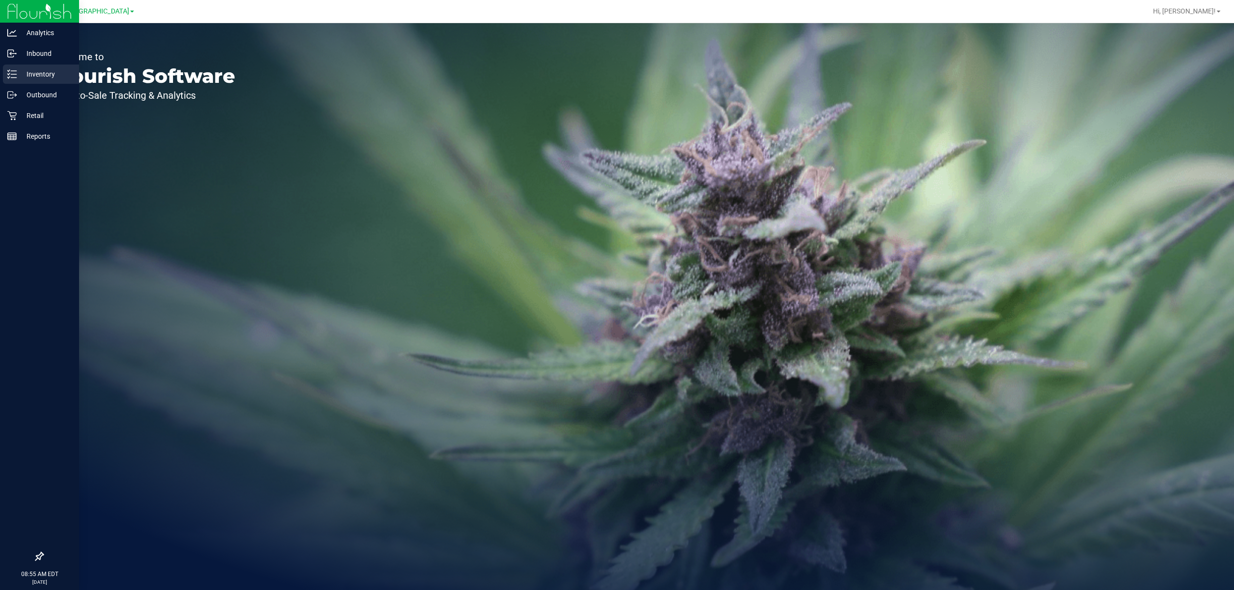
click at [37, 70] on p "Inventory" at bounding box center [46, 74] width 58 height 12
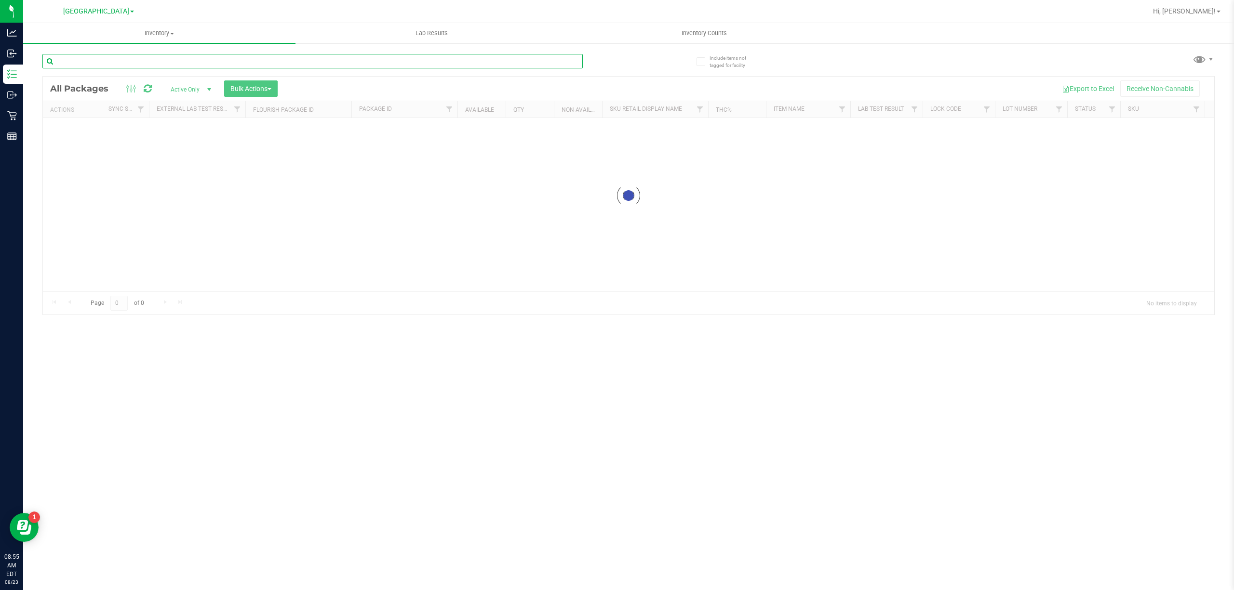
click at [436, 63] on input "text" at bounding box center [312, 61] width 540 height 14
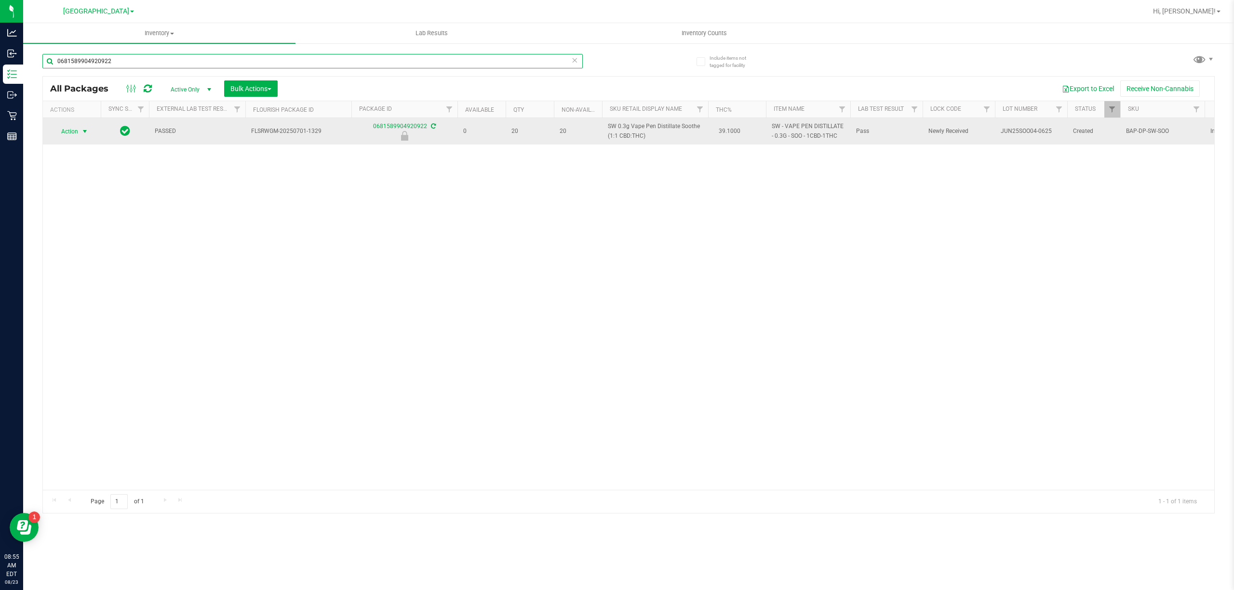
type input "0681589904920922"
click at [83, 126] on span "select" at bounding box center [85, 131] width 12 height 13
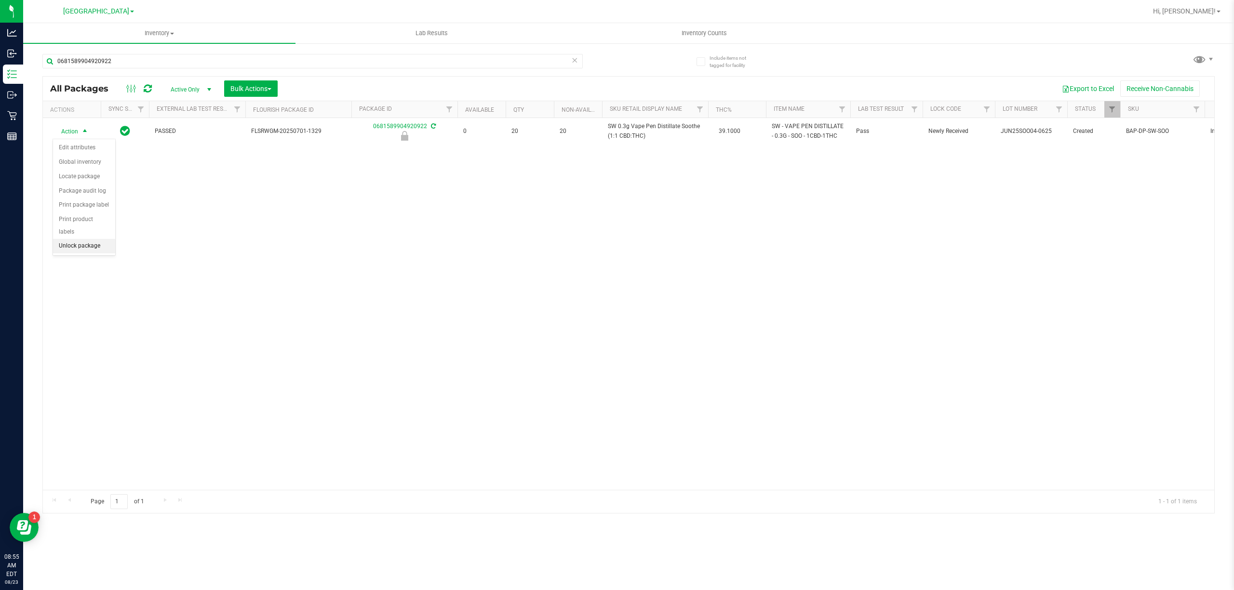
click at [93, 253] on li "Unlock package" at bounding box center [84, 246] width 62 height 14
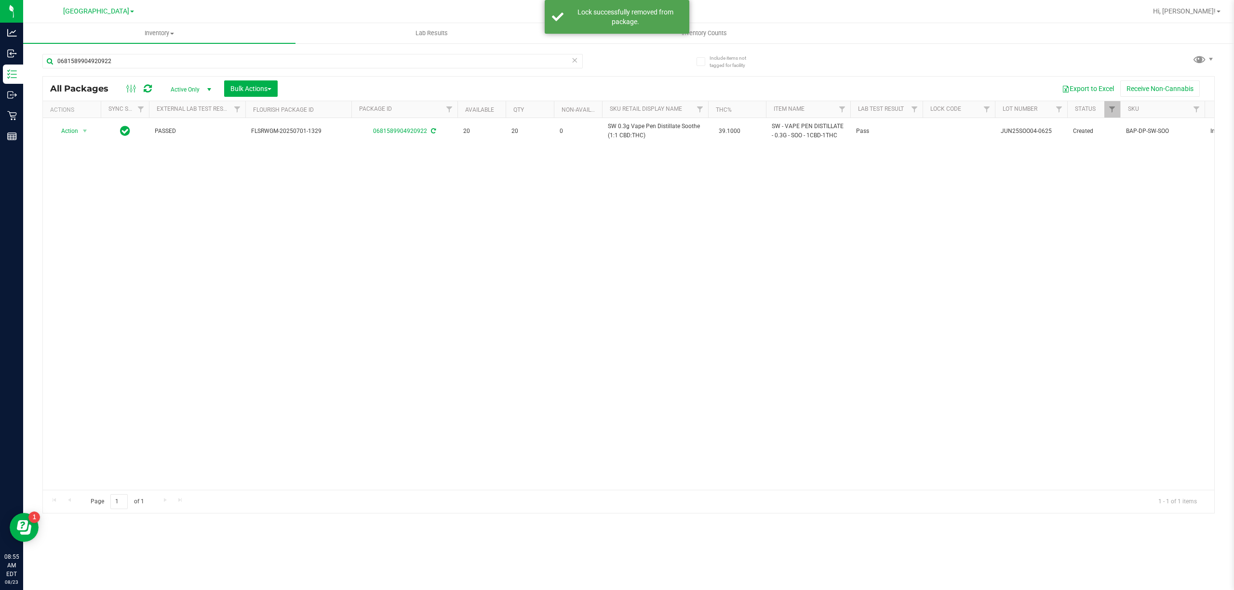
click at [314, 50] on div "0681589904920922" at bounding box center [335, 60] width 586 height 31
click at [312, 64] on input "0681589904920922" at bounding box center [312, 61] width 540 height 14
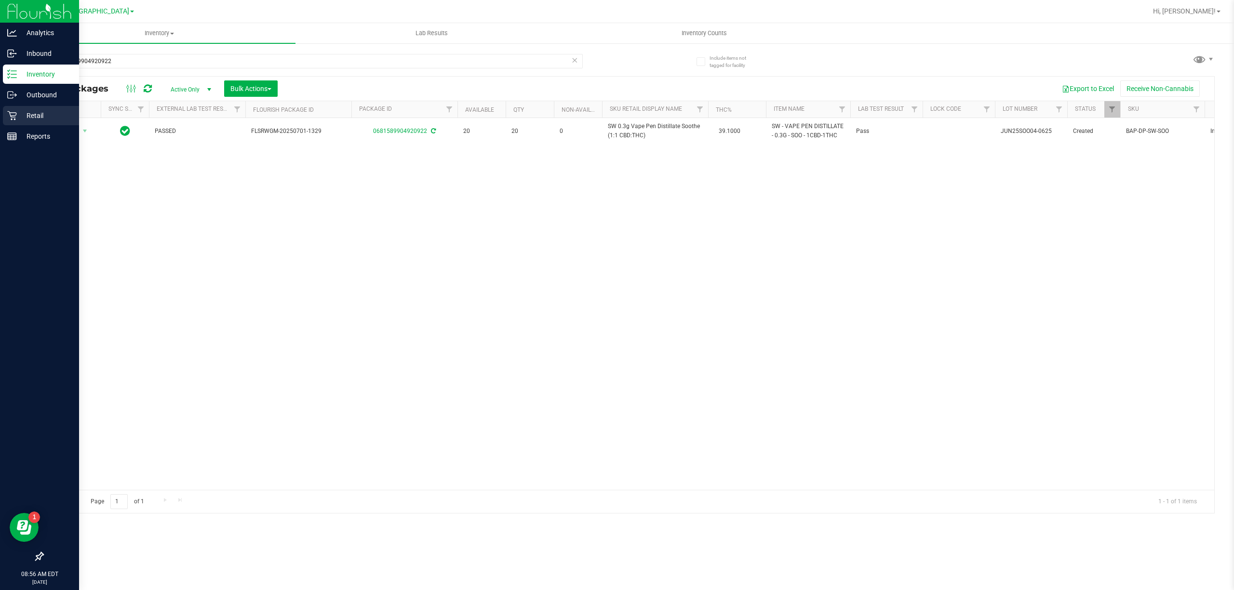
click at [12, 121] on div "Retail" at bounding box center [41, 115] width 76 height 19
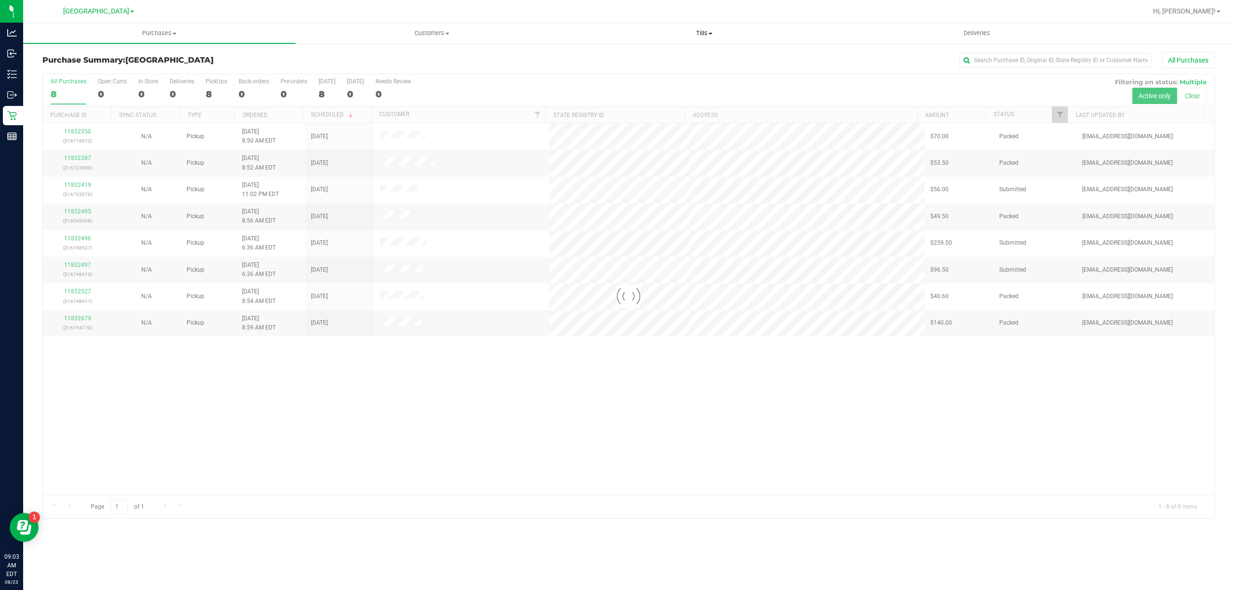
click at [714, 29] on span "Tills" at bounding box center [703, 33] width 271 height 9
click at [687, 60] on li "Manage tills" at bounding box center [704, 59] width 272 height 12
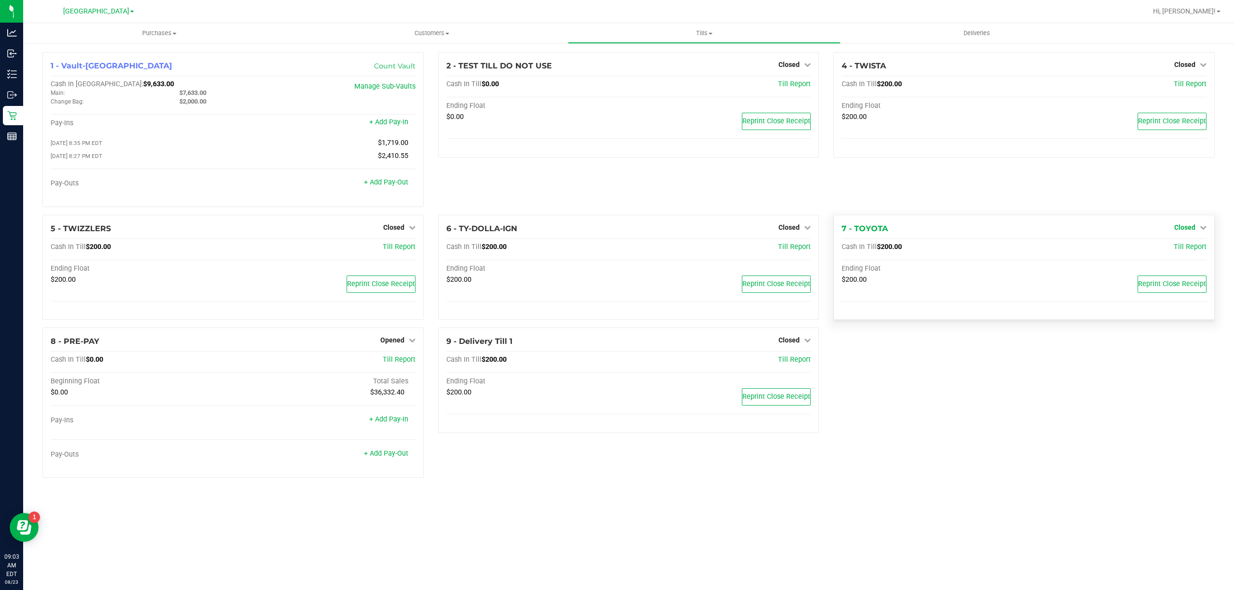
click at [1192, 228] on span "Closed" at bounding box center [1184, 228] width 21 height 8
click at [1178, 249] on link "Open Till" at bounding box center [1185, 247] width 26 height 8
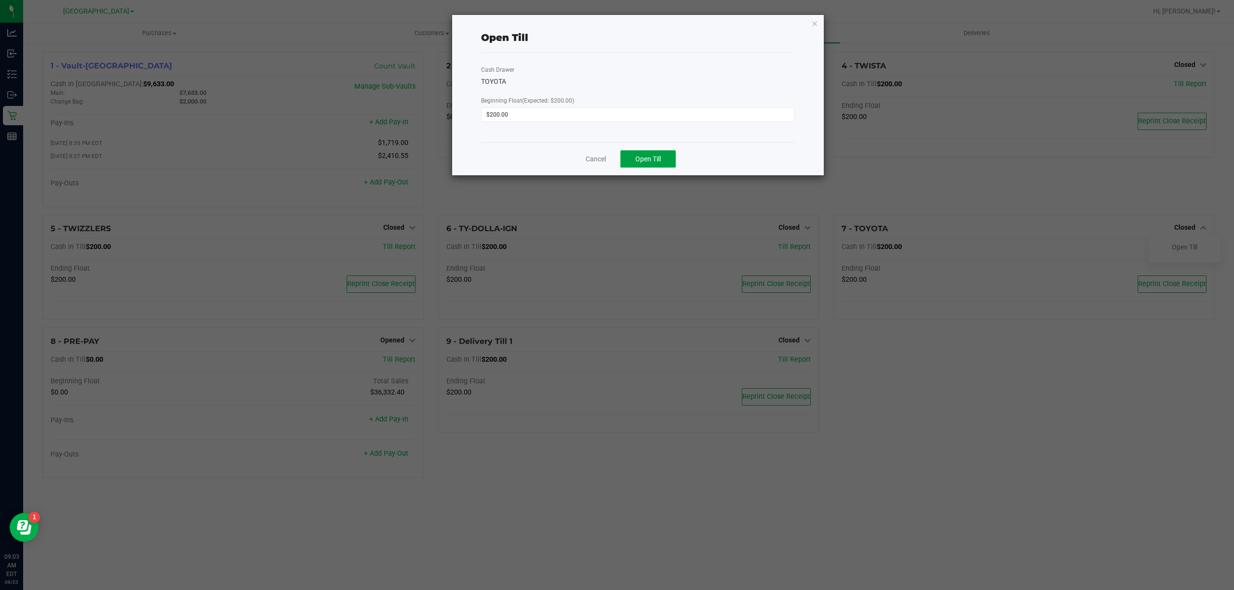
click at [634, 159] on button "Open Till" at bounding box center [647, 158] width 55 height 17
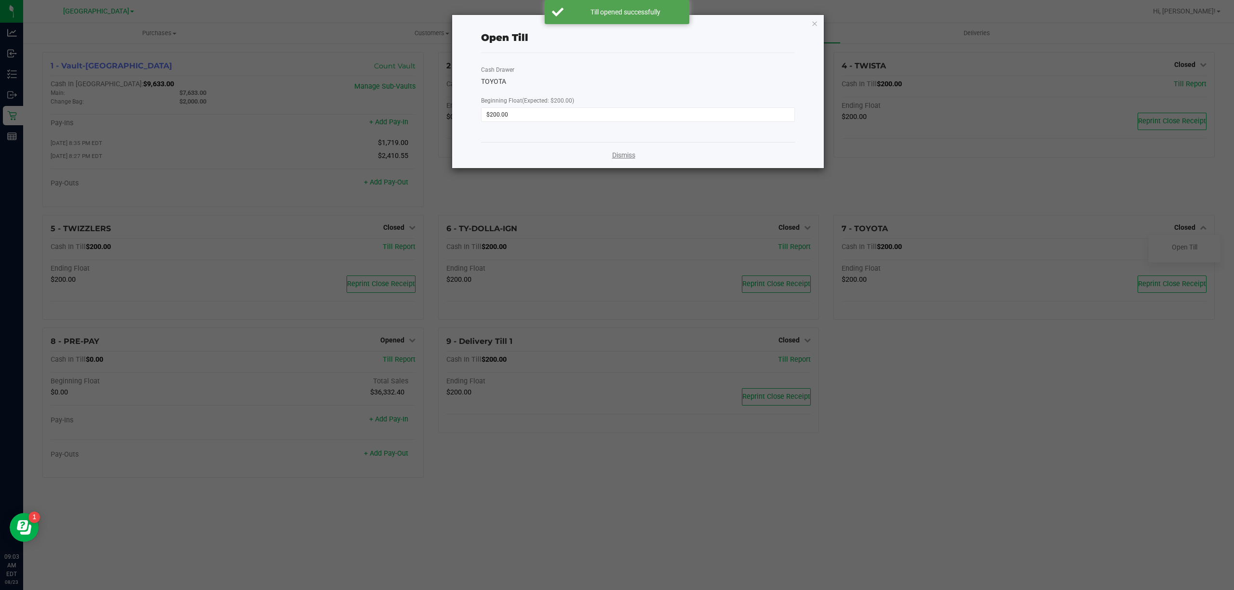
click at [596, 159] on div "Dismiss" at bounding box center [638, 155] width 314 height 26
click at [632, 158] on link "Dismiss" at bounding box center [623, 155] width 23 height 10
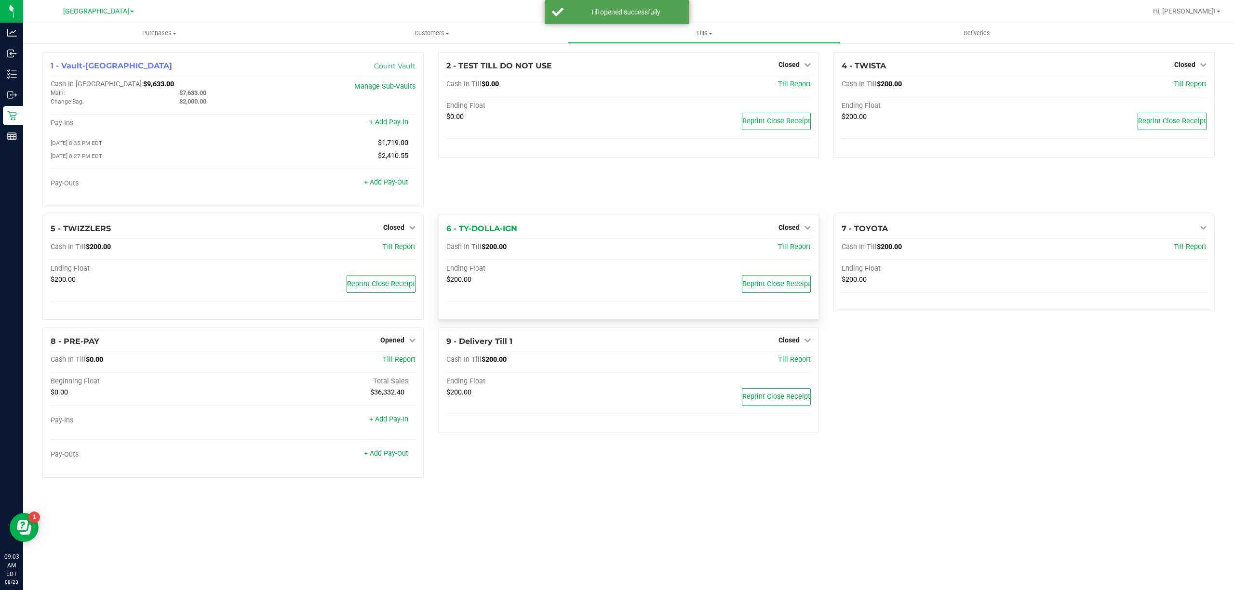
click at [808, 225] on div "Closed" at bounding box center [794, 228] width 32 height 12
click at [798, 226] on span "Closed" at bounding box center [788, 228] width 21 height 8
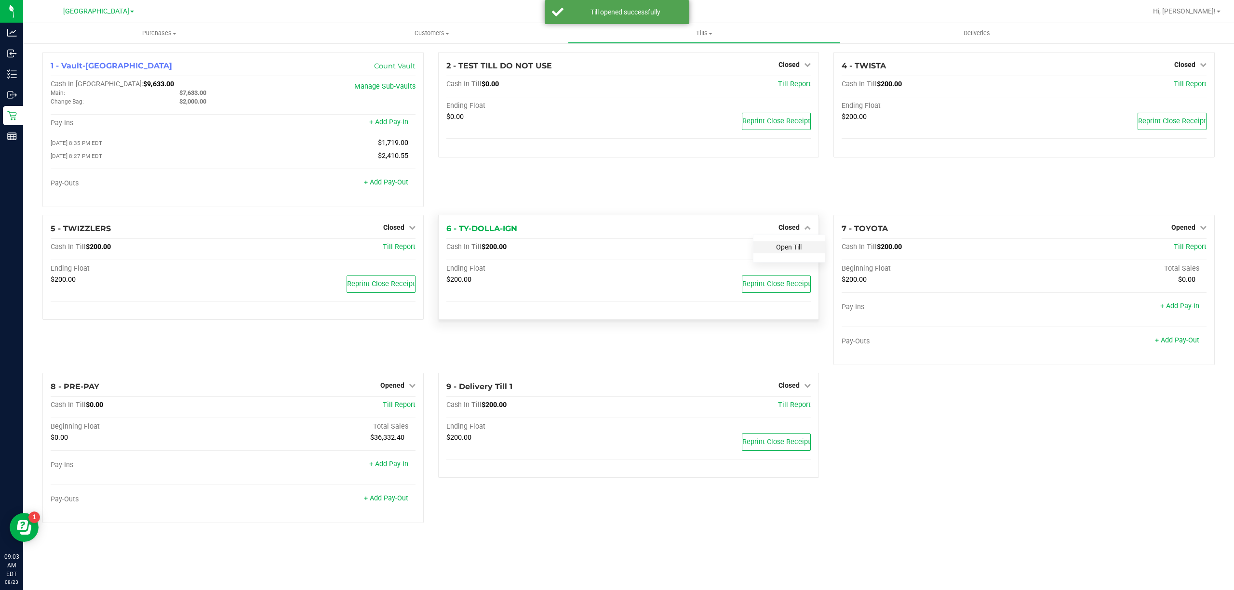
click at [800, 250] on link "Open Till" at bounding box center [789, 247] width 26 height 8
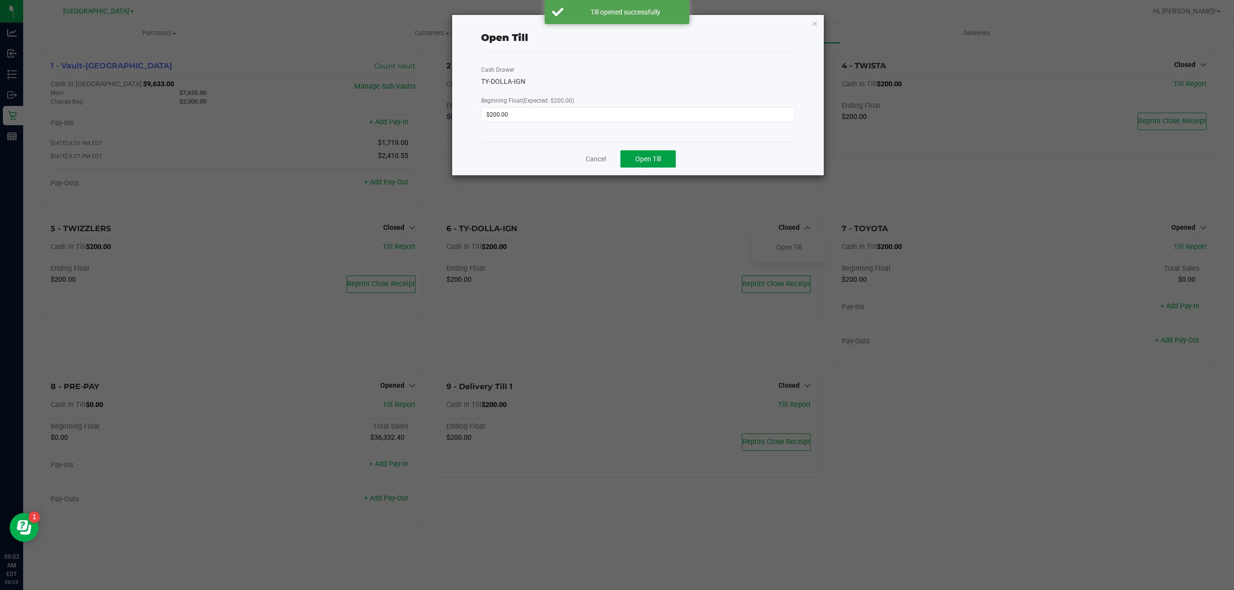
click at [672, 164] on button "Open Till" at bounding box center [647, 158] width 55 height 17
click at [621, 157] on link "Dismiss" at bounding box center [623, 155] width 23 height 10
